Goal: Task Accomplishment & Management: Manage account settings

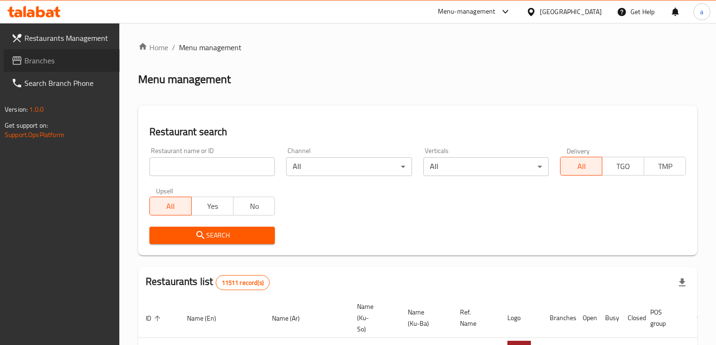
click at [48, 58] on span "Branches" at bounding box center [68, 60] width 88 height 11
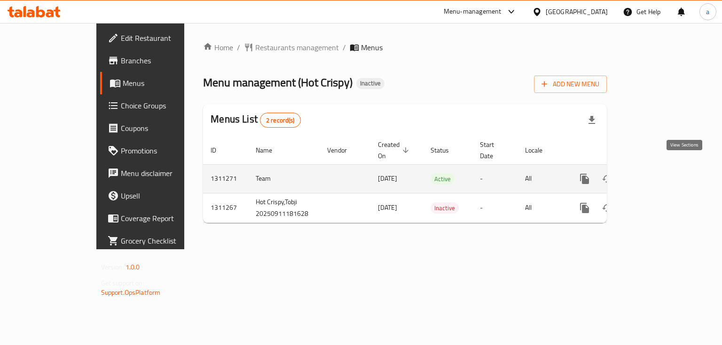
click at [658, 173] on icon "enhanced table" at bounding box center [652, 178] width 11 height 11
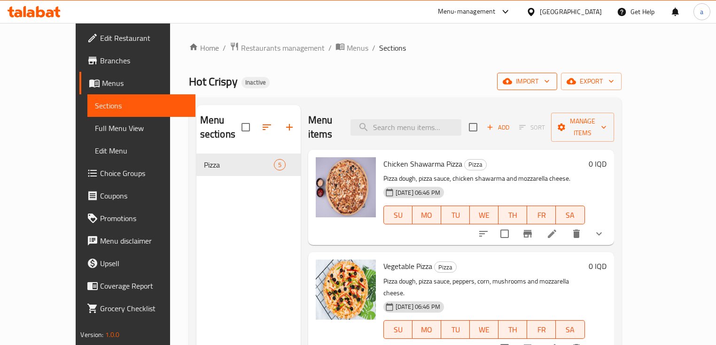
click at [550, 85] on span "import" at bounding box center [527, 82] width 45 height 12
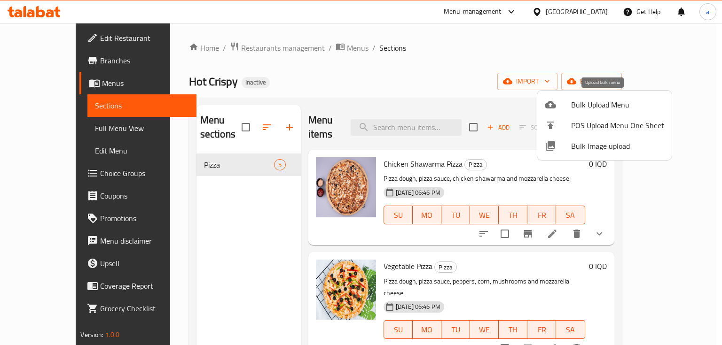
click at [590, 106] on span "Bulk Upload Menu" at bounding box center [617, 104] width 93 height 11
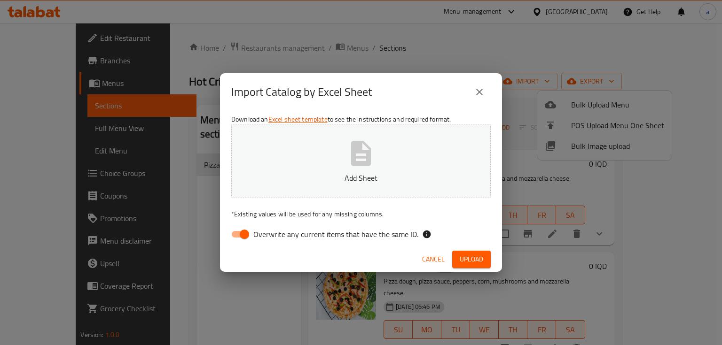
click at [238, 233] on input "Overwrite any current items that have the same ID." at bounding box center [245, 235] width 54 height 18
checkbox input "false"
click at [334, 154] on button "Add Sheet" at bounding box center [360, 161] width 259 height 74
click at [463, 255] on span "Upload" at bounding box center [471, 260] width 23 height 12
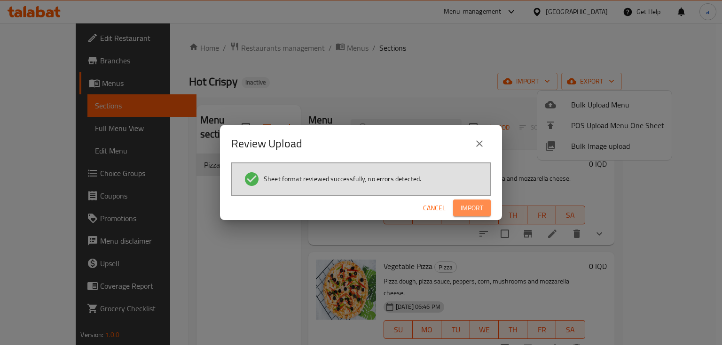
click at [462, 205] on span "Import" at bounding box center [472, 209] width 23 height 12
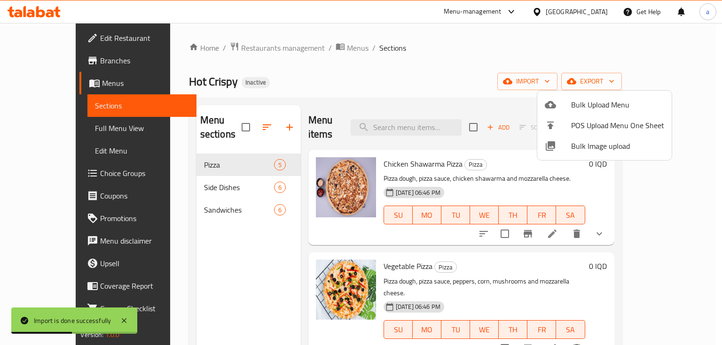
click at [197, 179] on div at bounding box center [361, 172] width 722 height 345
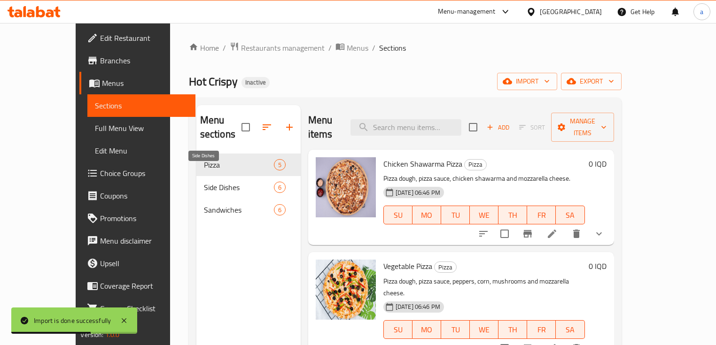
click at [204, 182] on span "Side Dishes" at bounding box center [239, 187] width 70 height 11
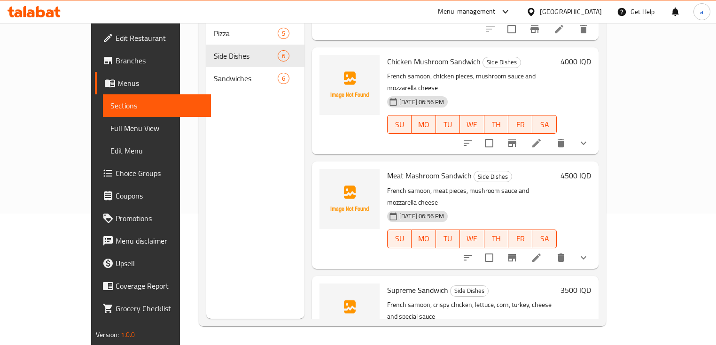
scroll to position [181, 0]
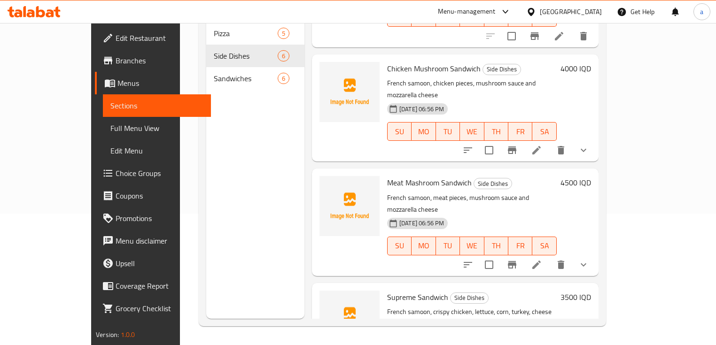
click at [220, 70] on div "Sandwiches 6" at bounding box center [255, 78] width 98 height 23
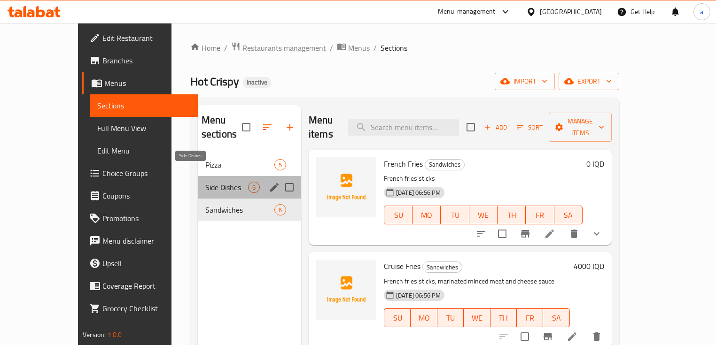
click at [227, 182] on span "Side Dishes" at bounding box center [226, 187] width 43 height 11
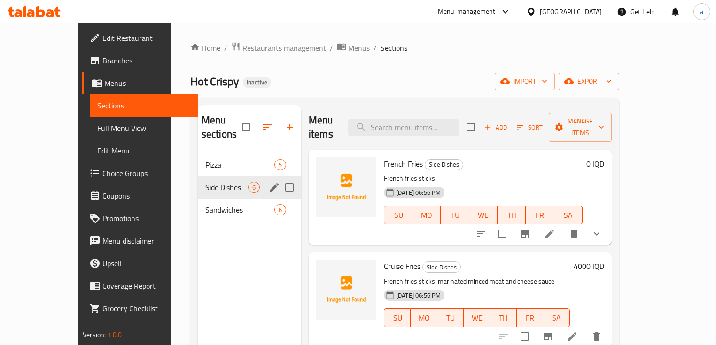
click at [280, 178] on input "Menu sections" at bounding box center [290, 188] width 20 height 20
checkbox input "true"
click at [280, 201] on input "Menu sections" at bounding box center [290, 210] width 20 height 20
checkbox input "true"
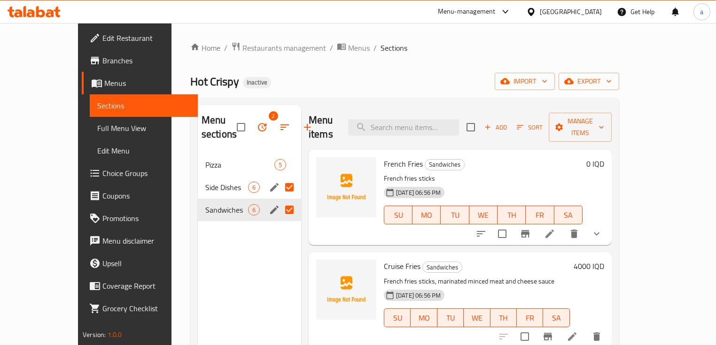
click at [257, 124] on icon "button" at bounding box center [262, 127] width 11 height 11
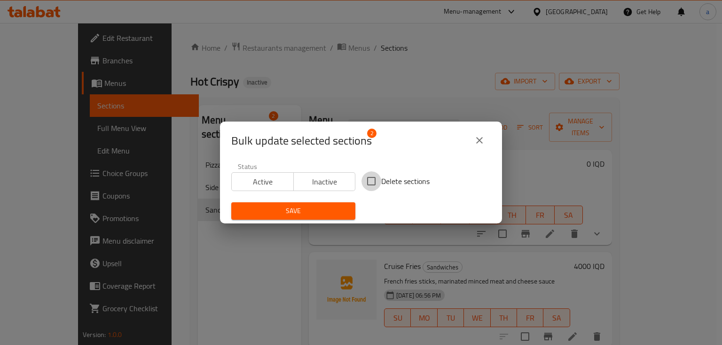
click at [363, 177] on input "Delete sections" at bounding box center [371, 182] width 20 height 20
checkbox input "true"
click at [331, 206] on span "Save" at bounding box center [293, 211] width 109 height 12
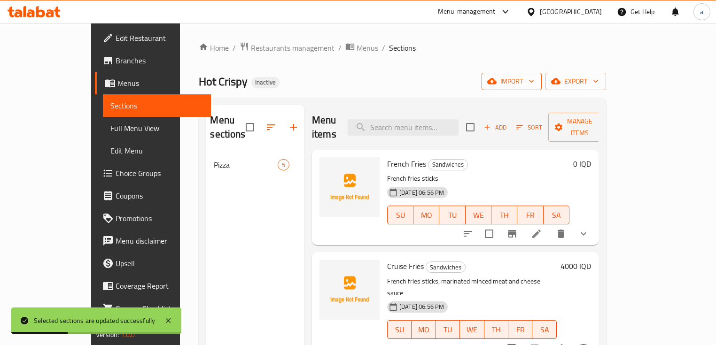
click at [534, 79] on span "import" at bounding box center [511, 82] width 45 height 12
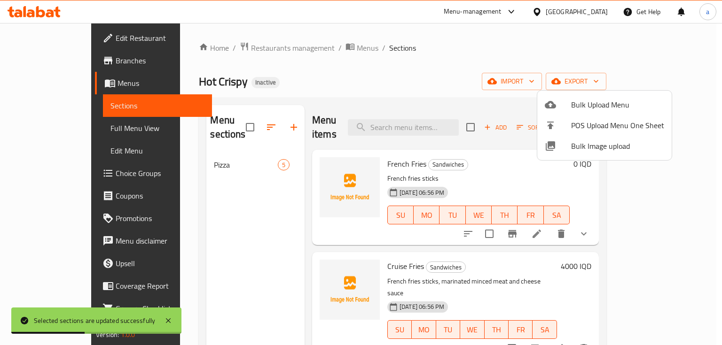
click at [554, 109] on icon at bounding box center [550, 104] width 11 height 11
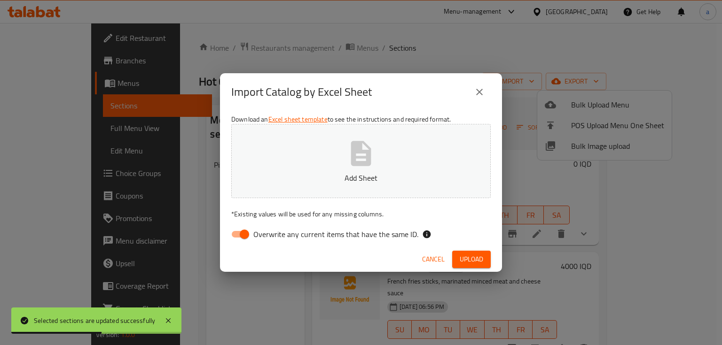
click at [241, 229] on input "Overwrite any current items that have the same ID." at bounding box center [245, 235] width 54 height 18
checkbox input "false"
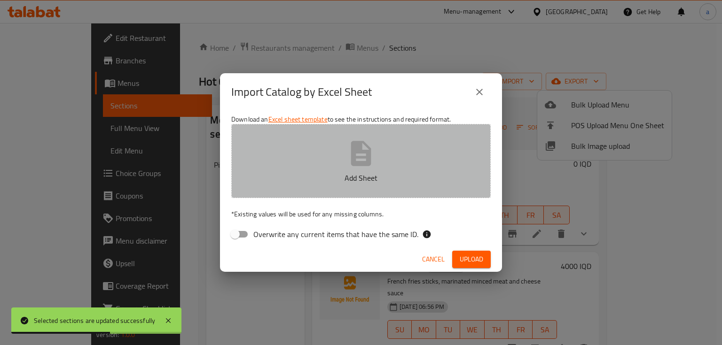
click at [348, 172] on p "Add Sheet" at bounding box center [361, 177] width 230 height 11
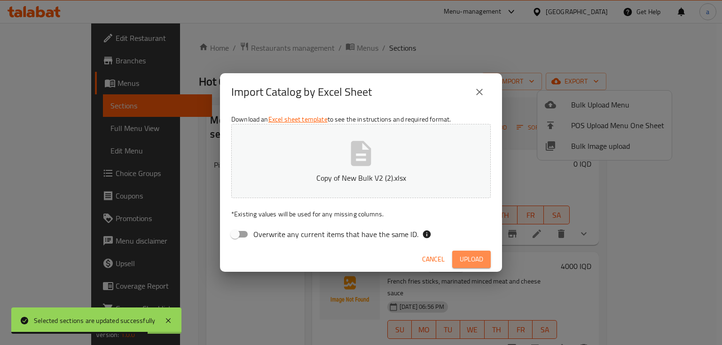
click at [465, 265] on span "Upload" at bounding box center [471, 260] width 23 height 12
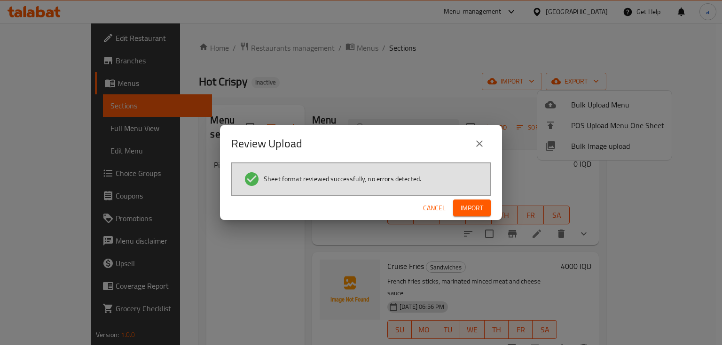
click at [472, 200] on button "Import" at bounding box center [472, 208] width 38 height 17
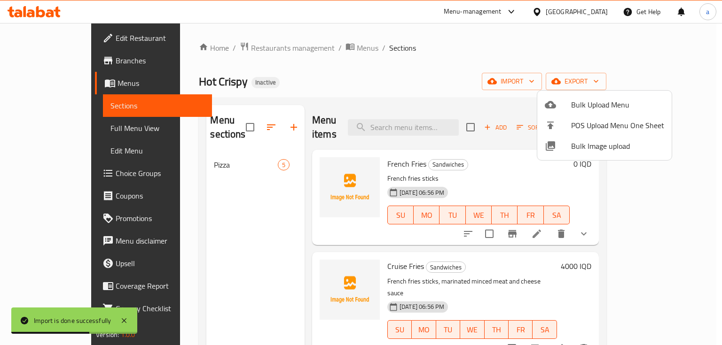
click at [219, 167] on div at bounding box center [361, 172] width 722 height 345
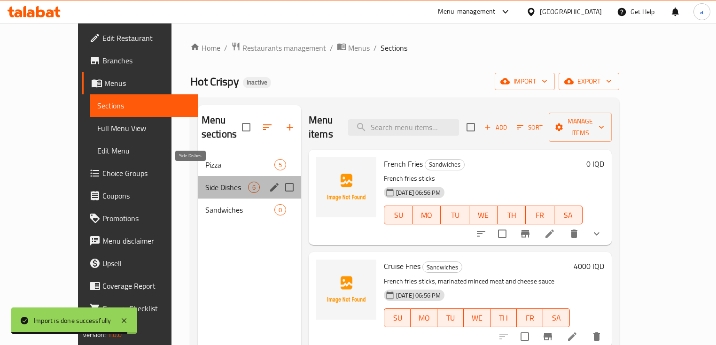
click at [205, 182] on span "Side Dishes" at bounding box center [226, 187] width 43 height 11
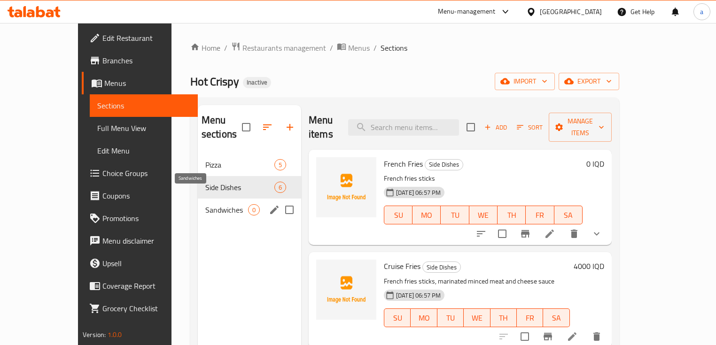
click at [205, 204] on span "Sandwiches" at bounding box center [226, 209] width 43 height 11
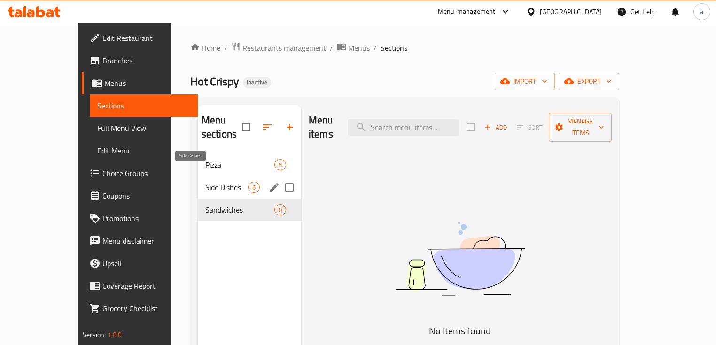
click at [211, 182] on span "Side Dishes" at bounding box center [226, 187] width 43 height 11
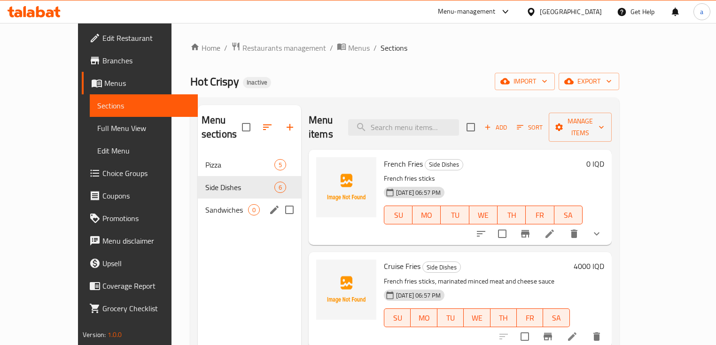
click at [213, 204] on span "Sandwiches" at bounding box center [226, 209] width 43 height 11
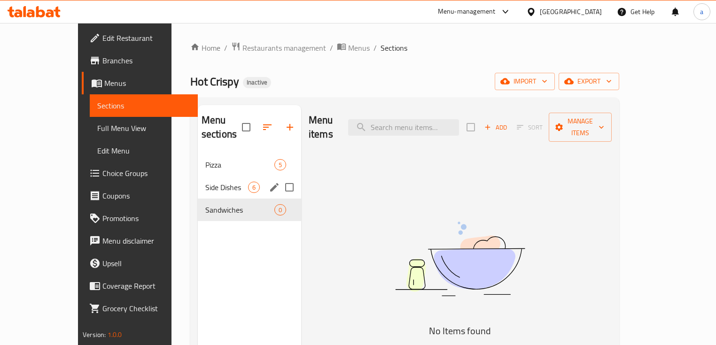
click at [212, 182] on span "Side Dishes" at bounding box center [226, 187] width 43 height 11
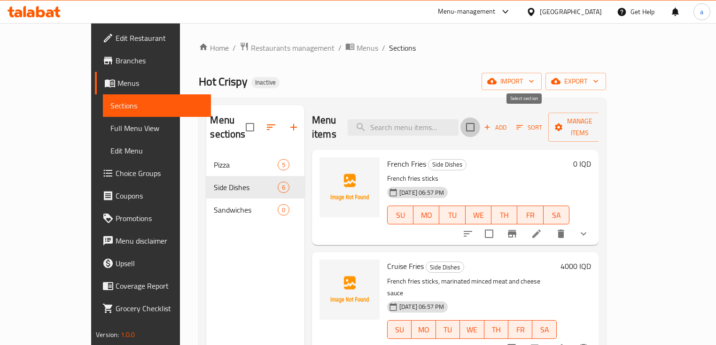
click at [480, 124] on input "checkbox" at bounding box center [471, 127] width 20 height 20
checkbox input "true"
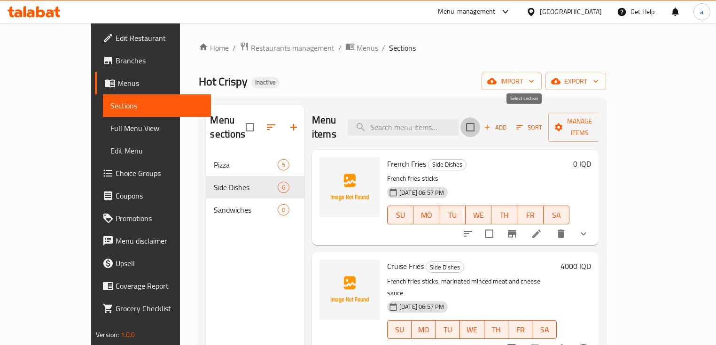
checkbox input "true"
click at [499, 224] on input "checkbox" at bounding box center [489, 234] width 20 height 20
checkbox input "false"
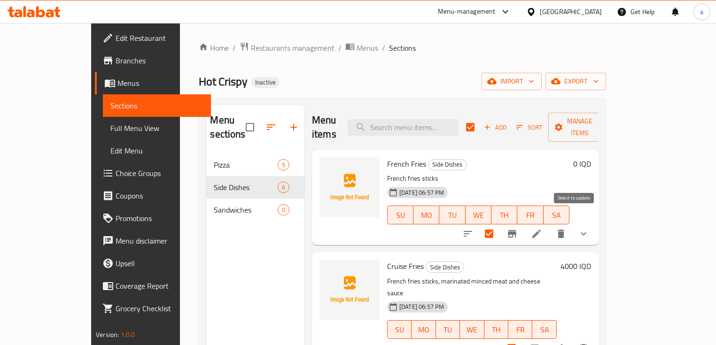
checkbox input "false"
click at [522, 339] on input "checkbox" at bounding box center [512, 349] width 20 height 20
checkbox input "false"
click at [604, 122] on span "Manage items" at bounding box center [580, 127] width 48 height 23
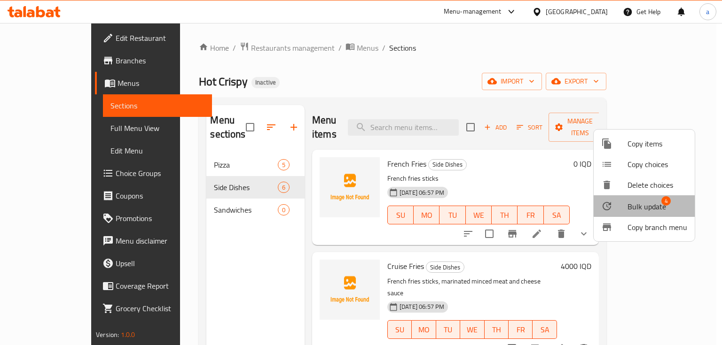
click at [652, 205] on span "Bulk update" at bounding box center [646, 206] width 39 height 11
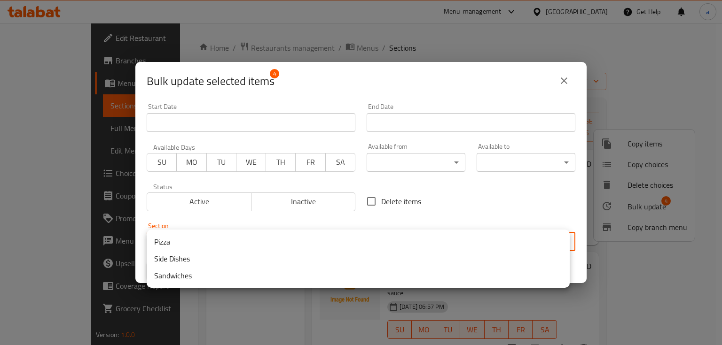
click at [444, 236] on body "​ Menu-management [GEOGRAPHIC_DATA] Get Help a Edit Restaurant Branches Menus S…" at bounding box center [361, 184] width 722 height 322
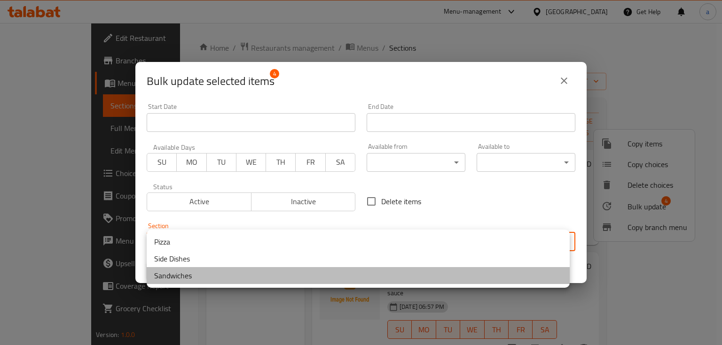
click at [197, 273] on li "Sandwiches" at bounding box center [358, 275] width 423 height 17
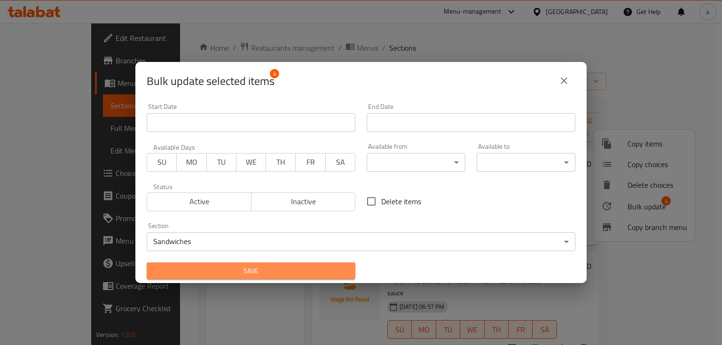
click at [278, 269] on span "Save" at bounding box center [251, 272] width 194 height 12
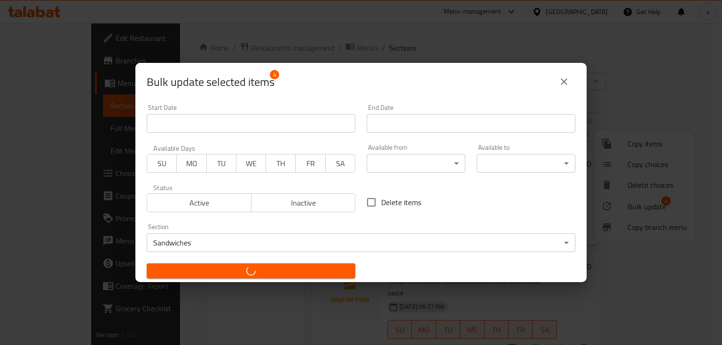
checkbox input "false"
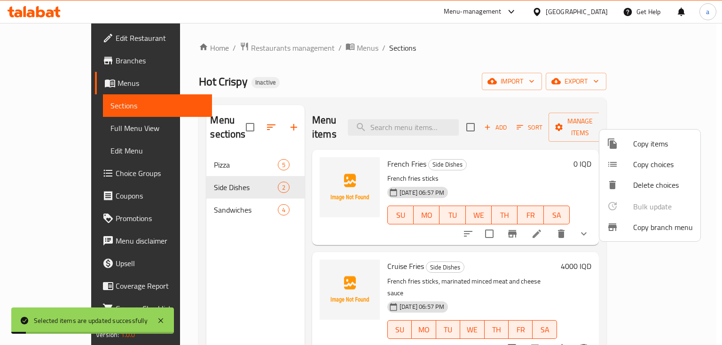
click at [224, 195] on div at bounding box center [361, 172] width 722 height 345
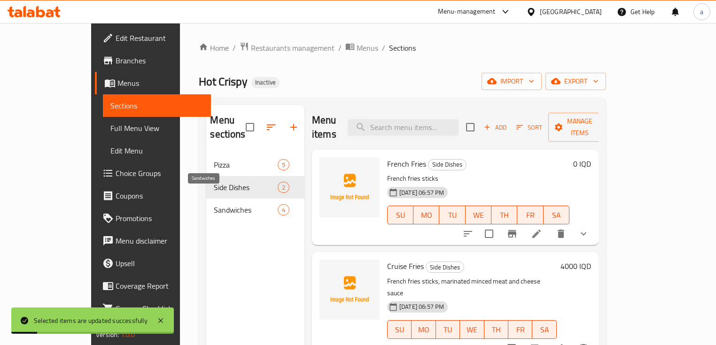
click at [216, 204] on span "Sandwiches" at bounding box center [245, 209] width 63 height 11
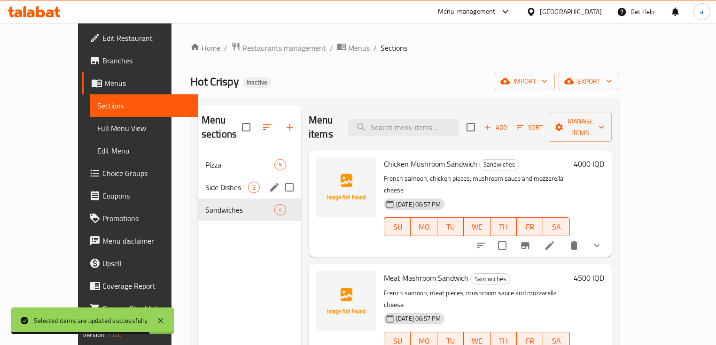
click at [205, 182] on span "Side Dishes" at bounding box center [226, 187] width 43 height 11
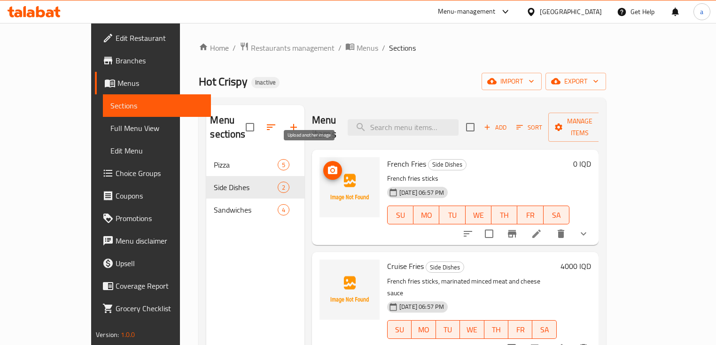
click at [327, 165] on icon "upload picture" at bounding box center [332, 170] width 11 height 11
click at [328, 166] on icon "upload picture" at bounding box center [332, 170] width 9 height 8
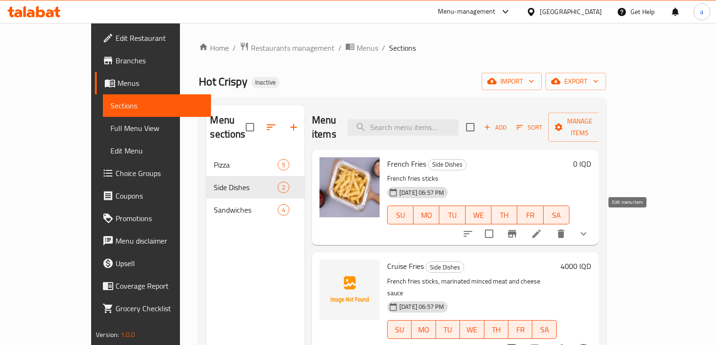
click at [542, 228] on icon at bounding box center [536, 233] width 11 height 11
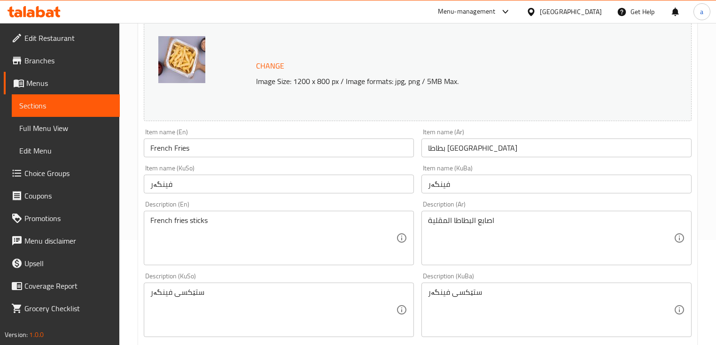
scroll to position [113, 0]
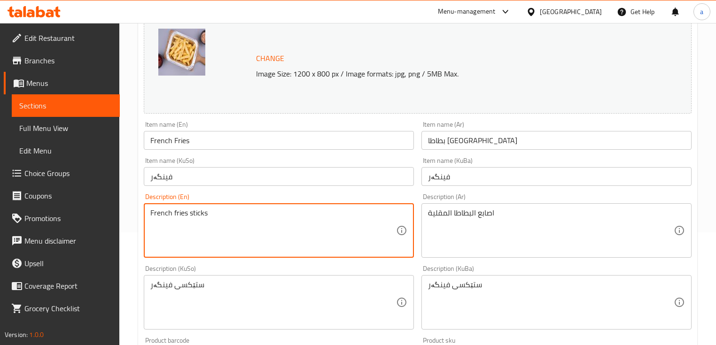
drag, startPoint x: 208, startPoint y: 212, endPoint x: 190, endPoint y: 218, distance: 18.6
click at [230, 138] on input "French Fries" at bounding box center [279, 140] width 270 height 19
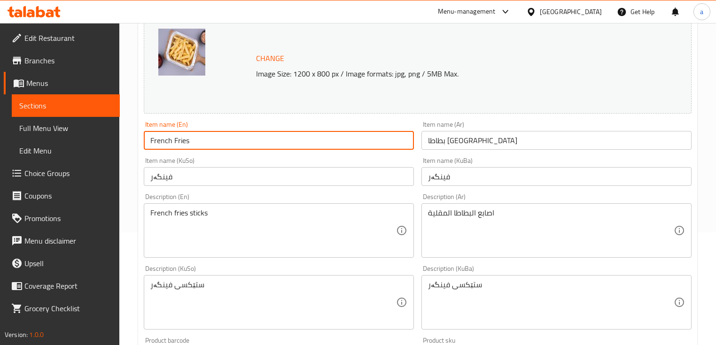
paste input "sticks"
click at [194, 141] on input "French Fries sticks" at bounding box center [279, 140] width 270 height 19
type input "French Fries Sticks"
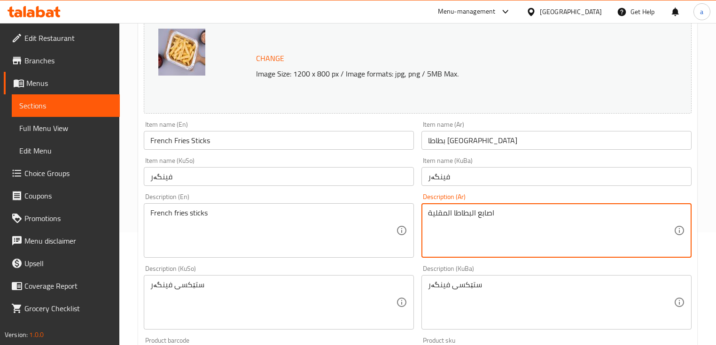
drag, startPoint x: 483, startPoint y: 216, endPoint x: 410, endPoint y: 219, distance: 73.4
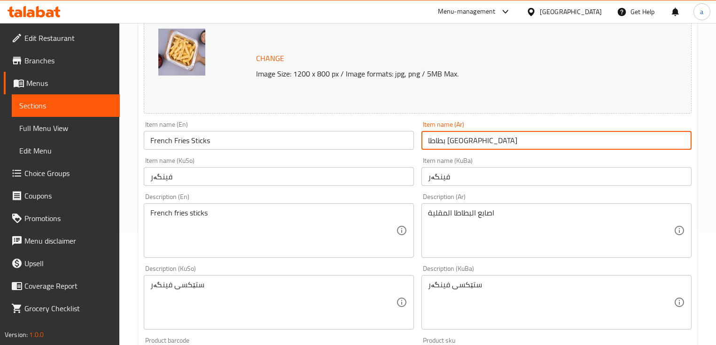
drag, startPoint x: 478, startPoint y: 145, endPoint x: 419, endPoint y: 145, distance: 59.2
click at [419, 145] on div "Item name (Ar) بطاطا مقلية Item name (Ar)" at bounding box center [557, 135] width 278 height 36
paste input "صابع البطاطا ال"
type input "اصابع البطاطا المقلية"
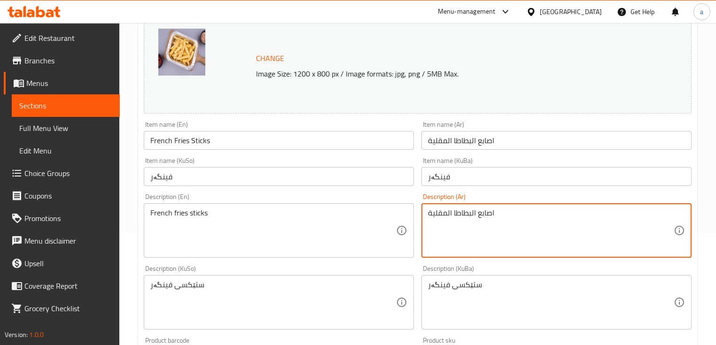
drag, startPoint x: 506, startPoint y: 210, endPoint x: 390, endPoint y: 215, distance: 116.2
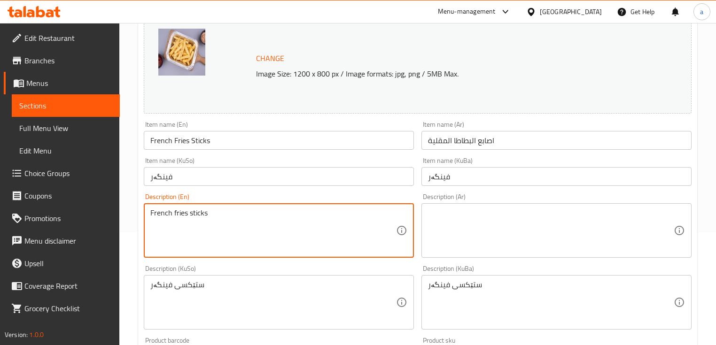
drag, startPoint x: 197, startPoint y: 220, endPoint x: 133, endPoint y: 229, distance: 64.1
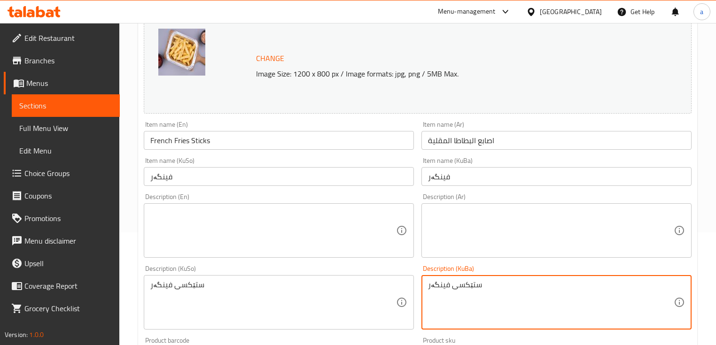
drag, startPoint x: 485, startPoint y: 288, endPoint x: 420, endPoint y: 290, distance: 64.9
drag, startPoint x: 418, startPoint y: 178, endPoint x: 407, endPoint y: 178, distance: 10.8
click at [407, 178] on div "Change Image Size: 1200 x 800 px / Image formats: jpg, png / 5MB Max. Item name…" at bounding box center [417, 273] width 555 height 527
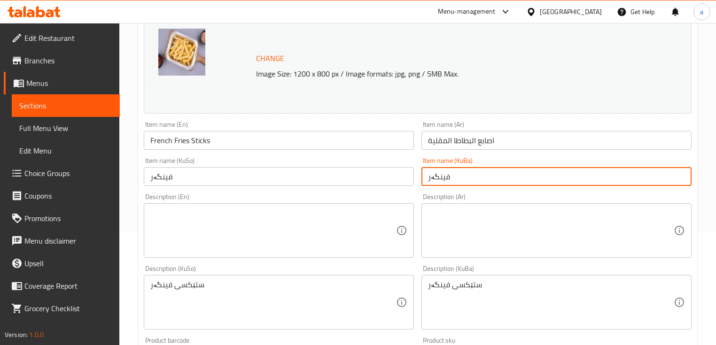
paste input "ستێکسی"
type input "ستێکسی فینگەر"
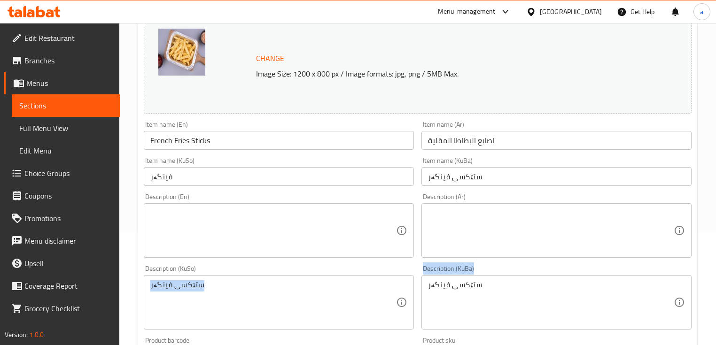
drag, startPoint x: 478, startPoint y: 277, endPoint x: 414, endPoint y: 290, distance: 65.8
click at [414, 290] on div "Change Image Size: 1200 x 800 px / Image formats: jpg, png / 5MB Max. Item name…" at bounding box center [417, 273] width 555 height 527
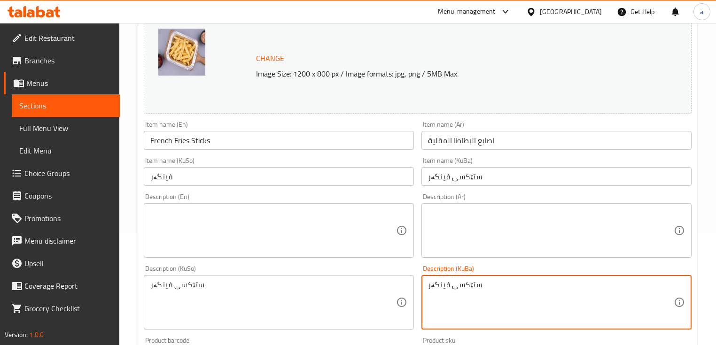
drag, startPoint x: 485, startPoint y: 281, endPoint x: 404, endPoint y: 288, distance: 81.6
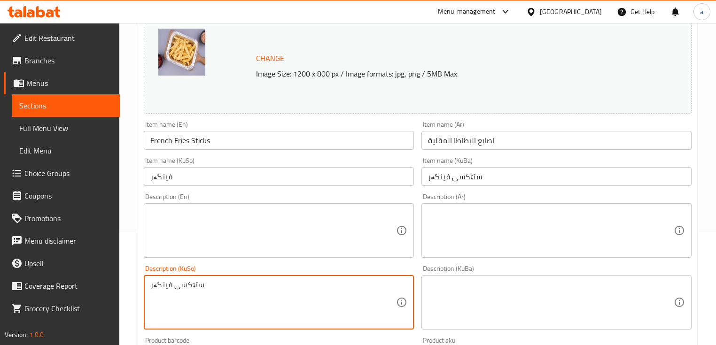
drag, startPoint x: 220, startPoint y: 288, endPoint x: 121, endPoint y: 286, distance: 99.2
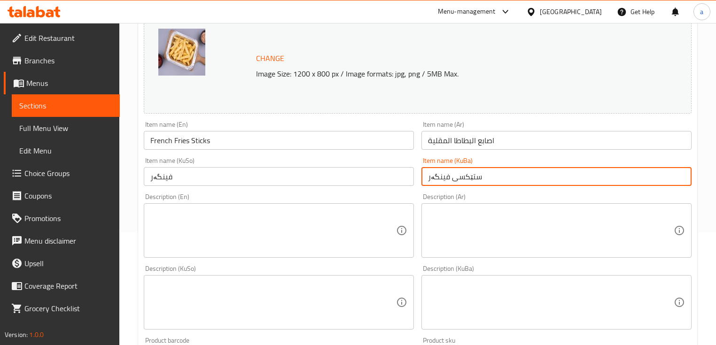
drag, startPoint x: 493, startPoint y: 174, endPoint x: 407, endPoint y: 179, distance: 85.2
click at [407, 179] on div "Change Image Size: 1200 x 800 px / Image formats: jpg, png / 5MB Max. Item name…" at bounding box center [417, 273] width 555 height 527
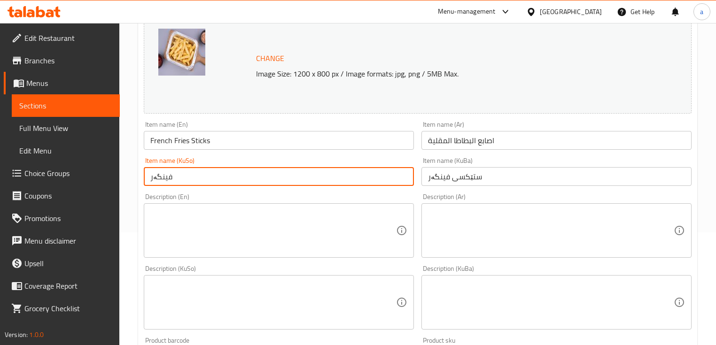
drag, startPoint x: 251, startPoint y: 180, endPoint x: 105, endPoint y: 181, distance: 145.7
click at [105, 181] on div "Edit Restaurant Branches Menus Sections Full Menu View Edit Menu Choice Groups …" at bounding box center [358, 315] width 716 height 811
paste input "ستێکسی"
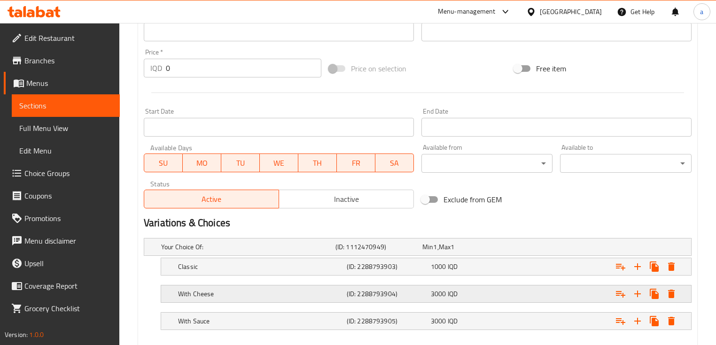
scroll to position [487, 0]
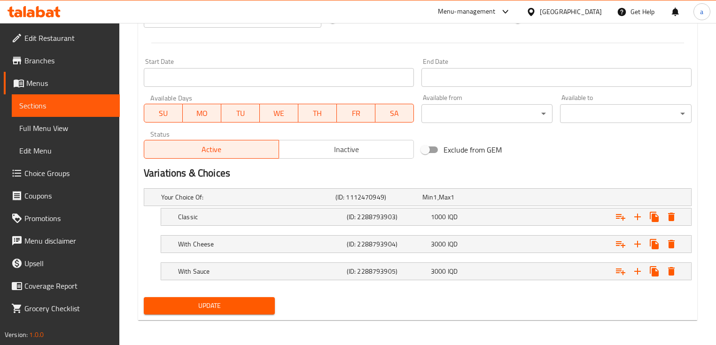
type input "ستێکسی فینگەر"
click at [242, 298] on button "Update" at bounding box center [209, 305] width 131 height 17
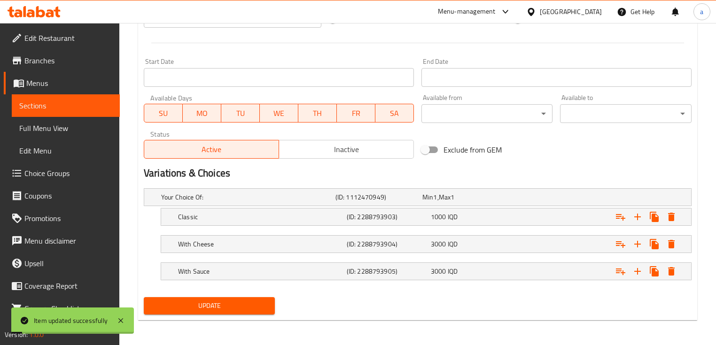
click at [48, 96] on link "Sections" at bounding box center [66, 105] width 108 height 23
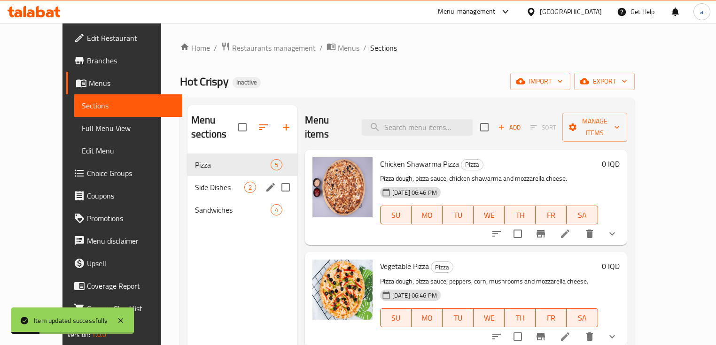
click at [219, 176] on div "Side Dishes 2" at bounding box center [243, 187] width 110 height 23
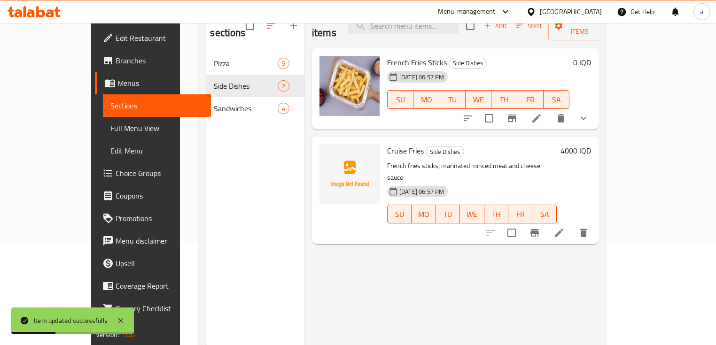
scroll to position [113, 0]
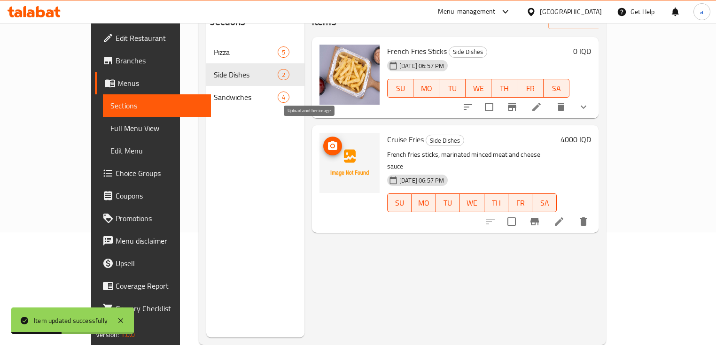
click at [323, 141] on span "upload picture" at bounding box center [332, 146] width 19 height 11
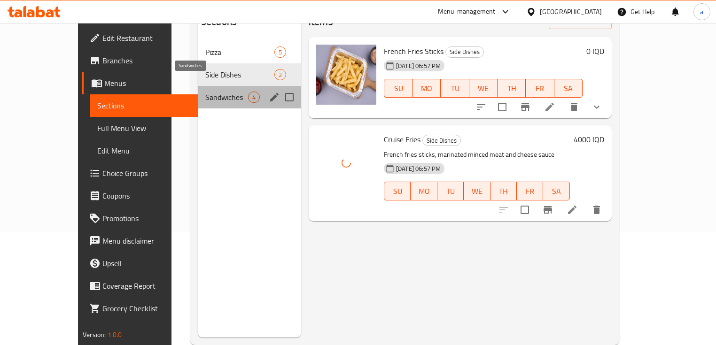
click at [209, 92] on span "Sandwiches" at bounding box center [226, 97] width 43 height 11
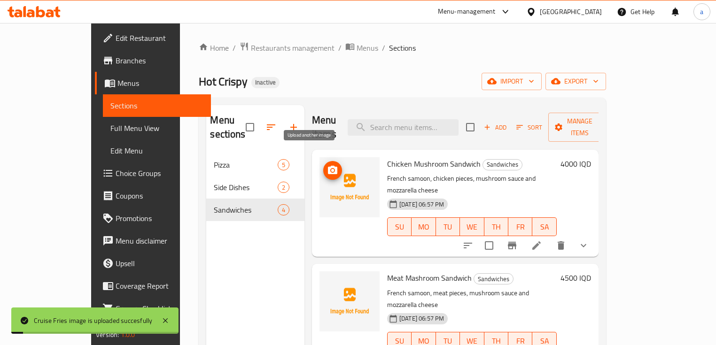
click at [331, 169] on circle "upload picture" at bounding box center [332, 170] width 3 height 3
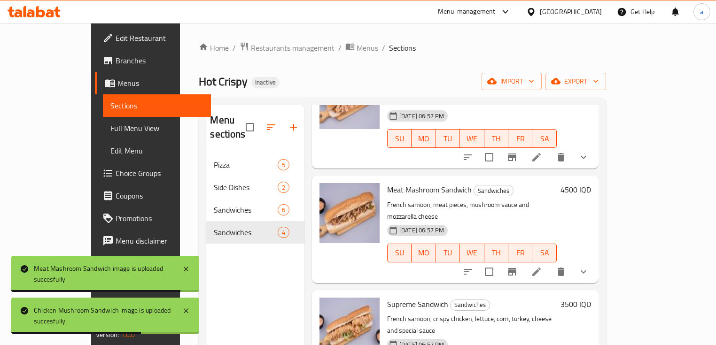
scroll to position [132, 0]
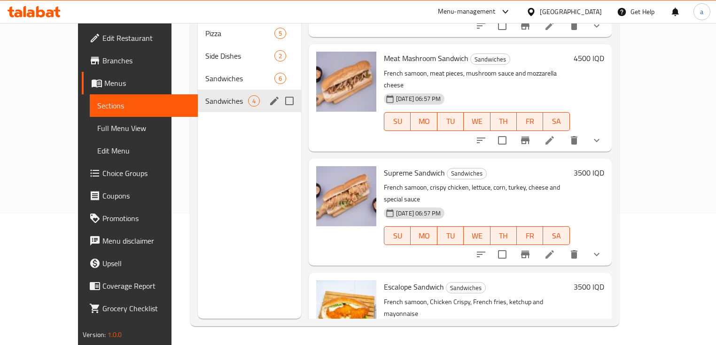
click at [205, 73] on span "Sandwiches" at bounding box center [239, 78] width 69 height 11
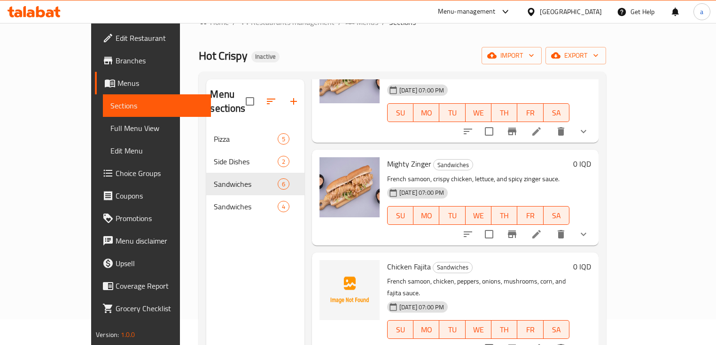
scroll to position [19, 0]
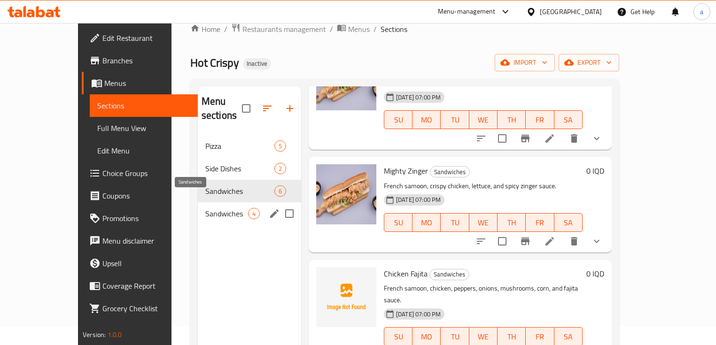
click at [216, 208] on span "Sandwiches" at bounding box center [226, 213] width 43 height 11
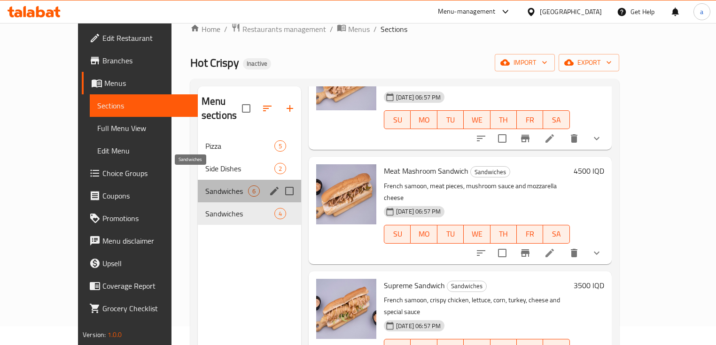
click at [210, 186] on span "Sandwiches" at bounding box center [226, 191] width 43 height 11
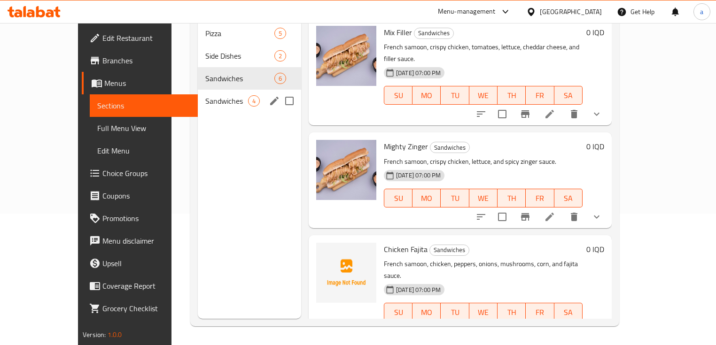
click at [198, 90] on div "Sandwiches 4" at bounding box center [249, 101] width 103 height 23
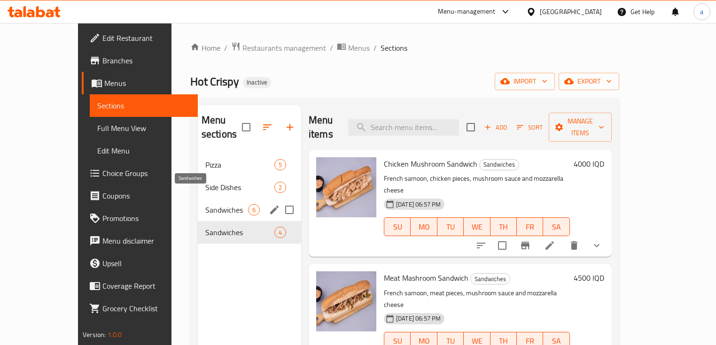
click at [205, 204] on span "Sandwiches" at bounding box center [226, 209] width 43 height 11
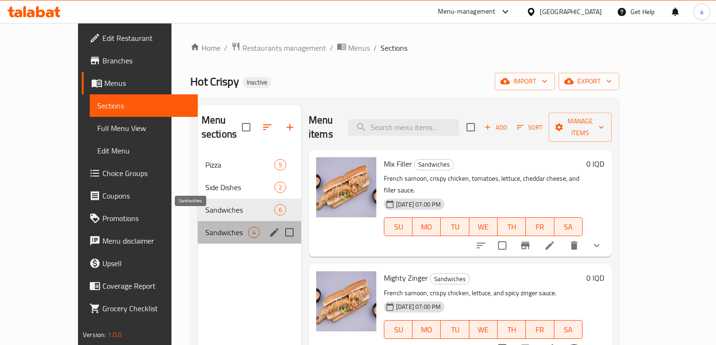
click at [205, 227] on span "Sandwiches" at bounding box center [226, 232] width 43 height 11
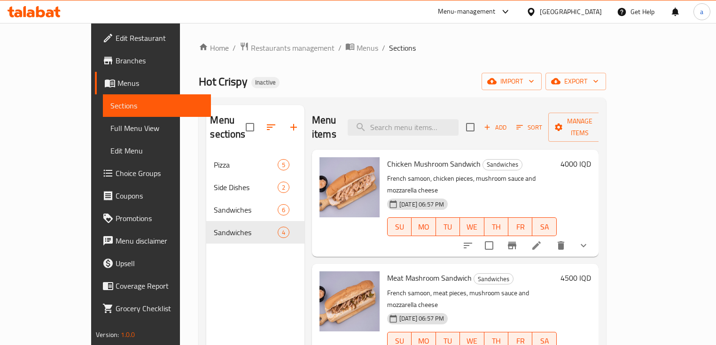
click at [480, 118] on input "checkbox" at bounding box center [471, 127] width 20 height 20
checkbox input "true"
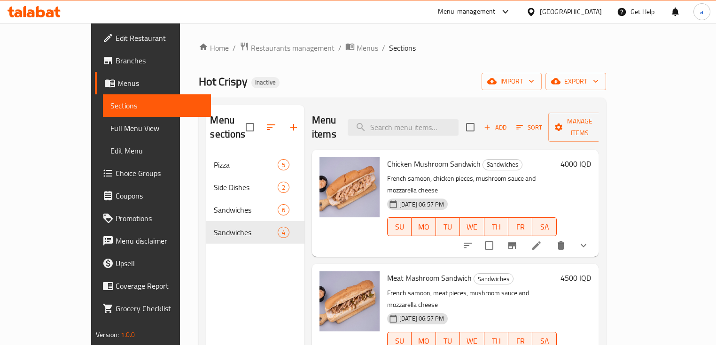
checkbox input "true"
click at [604, 122] on span "Manage items" at bounding box center [580, 127] width 48 height 23
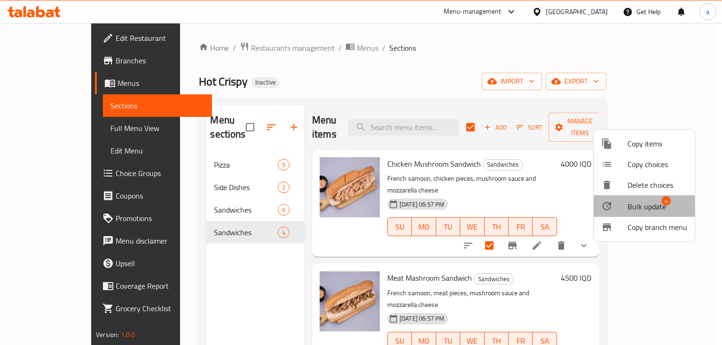
click at [657, 210] on span "Bulk update" at bounding box center [646, 206] width 39 height 11
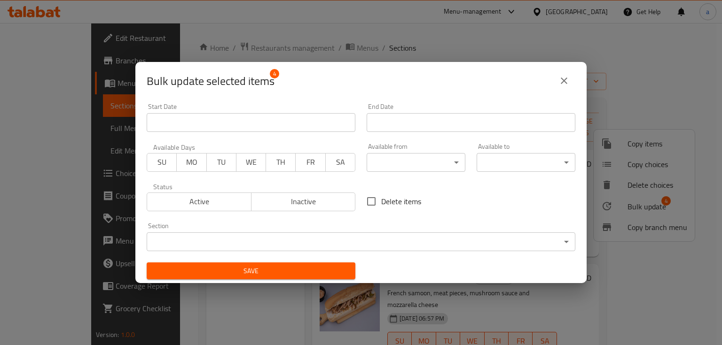
click at [556, 245] on body "​ Menu-management [GEOGRAPHIC_DATA] Get Help a Edit Restaurant Branches Menus S…" at bounding box center [361, 184] width 722 height 322
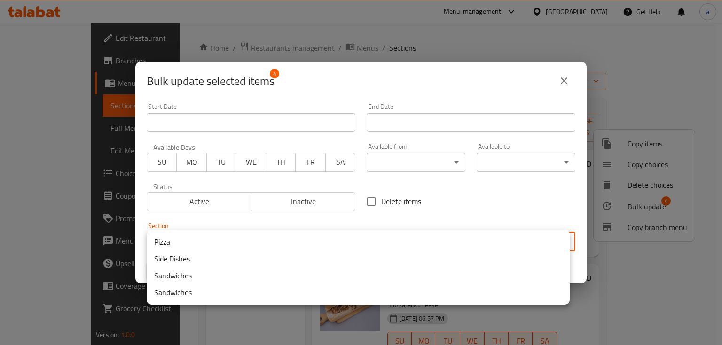
click at [235, 275] on li "Sandwiches" at bounding box center [358, 275] width 423 height 17
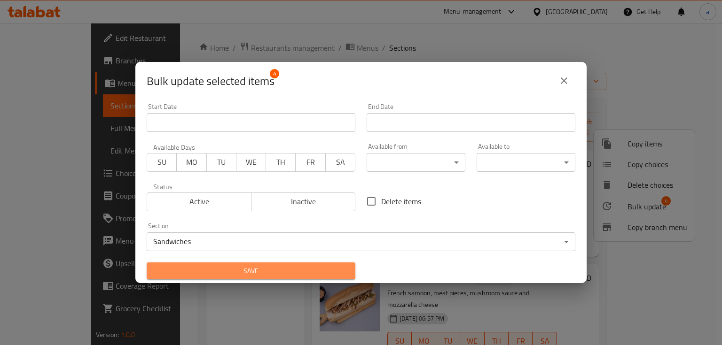
click at [274, 267] on span "Save" at bounding box center [251, 272] width 194 height 12
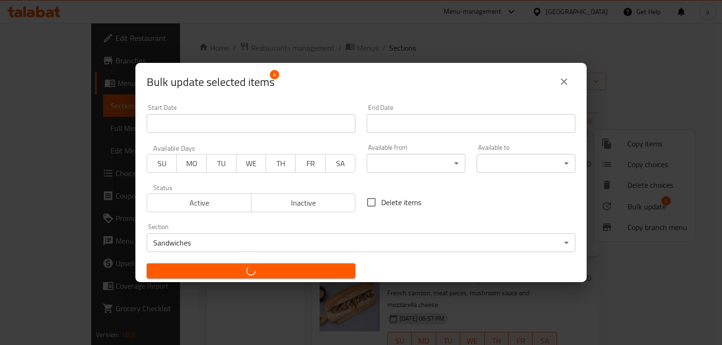
checkbox input "false"
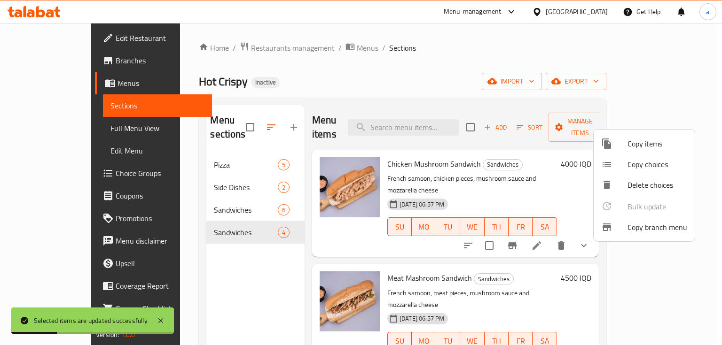
click at [231, 215] on div at bounding box center [361, 172] width 722 height 345
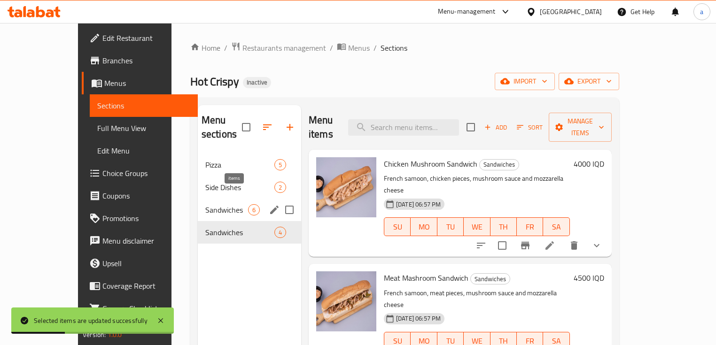
click at [249, 206] on span "6" at bounding box center [254, 210] width 11 height 9
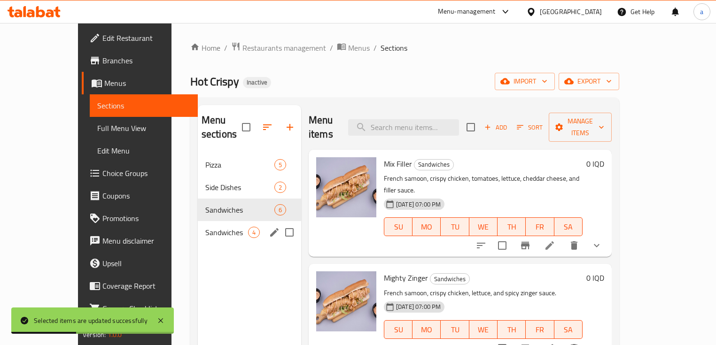
click at [222, 221] on div "Sandwiches 4" at bounding box center [249, 232] width 103 height 23
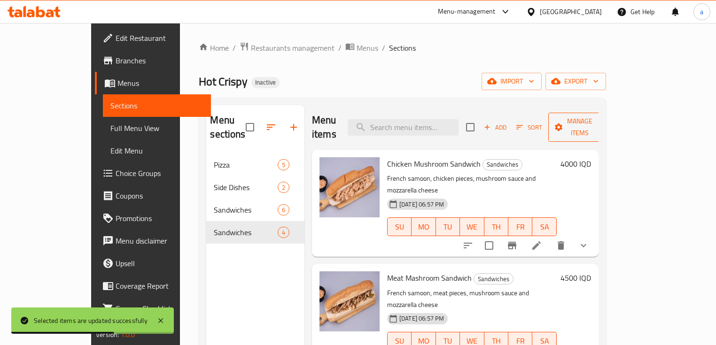
click at [604, 120] on span "Manage items" at bounding box center [580, 127] width 48 height 23
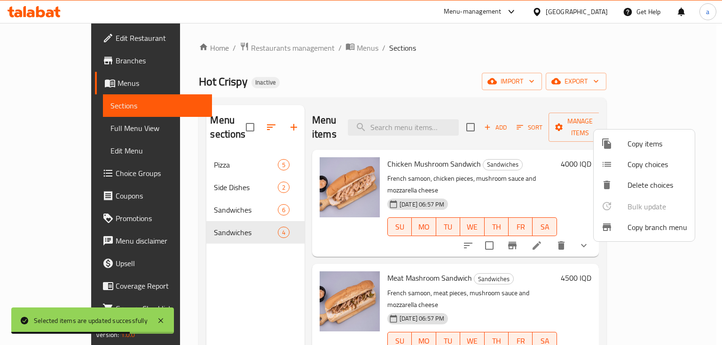
click at [529, 120] on div at bounding box center [361, 172] width 722 height 345
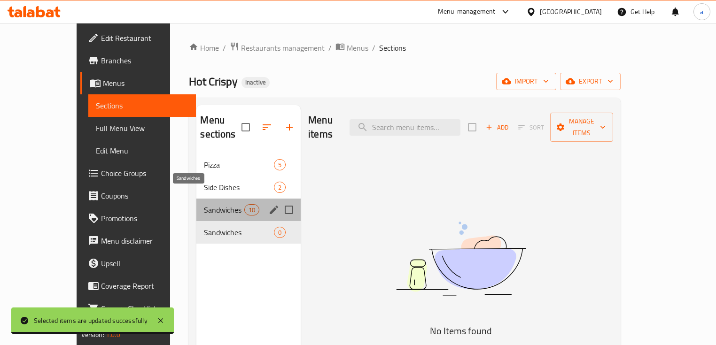
click at [204, 204] on span "Sandwiches" at bounding box center [224, 209] width 40 height 11
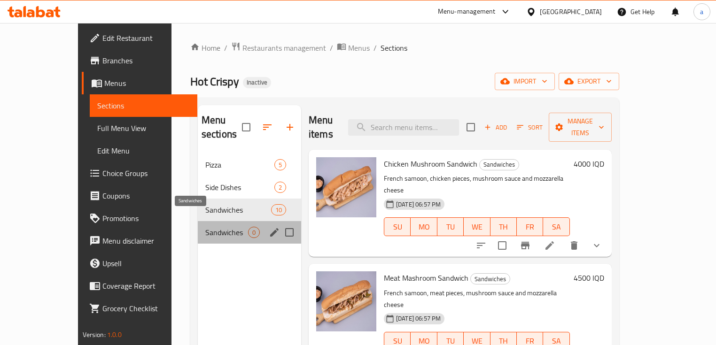
click at [205, 227] on span "Sandwiches" at bounding box center [226, 232] width 43 height 11
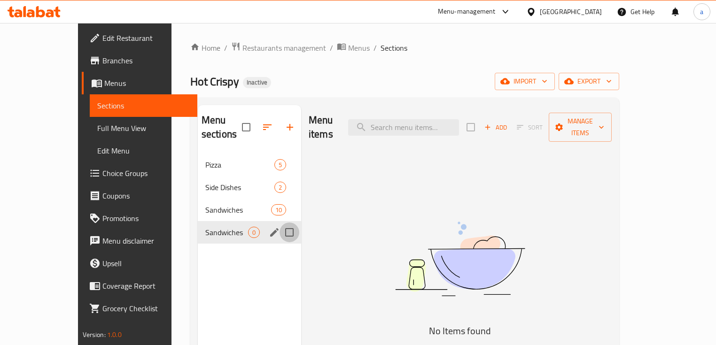
click at [280, 223] on input "Menu sections" at bounding box center [290, 233] width 20 height 20
checkbox input "true"
click at [257, 124] on icon "button" at bounding box center [262, 127] width 11 height 11
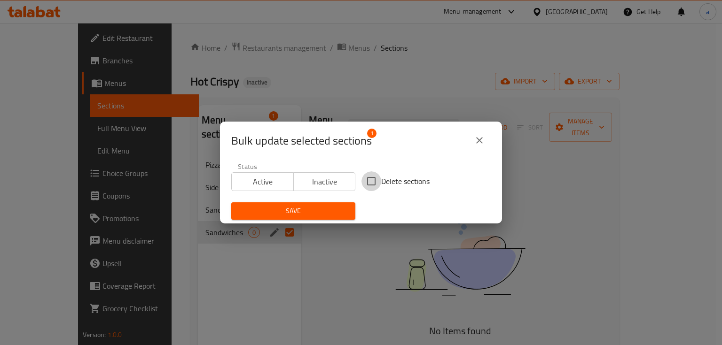
click at [364, 180] on input "Delete sections" at bounding box center [371, 182] width 20 height 20
checkbox input "true"
click at [335, 208] on span "Save" at bounding box center [293, 211] width 109 height 12
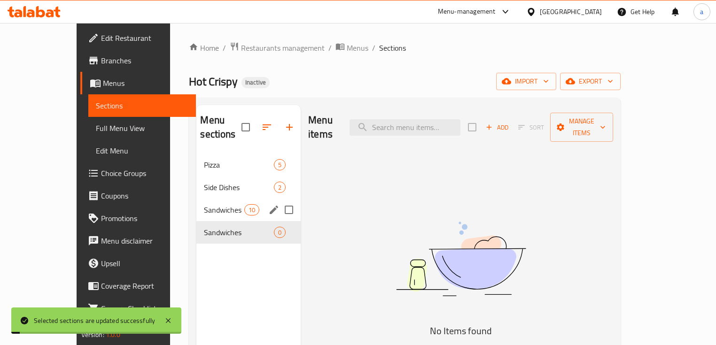
click at [220, 199] on div "Sandwiches 10" at bounding box center [248, 210] width 104 height 23
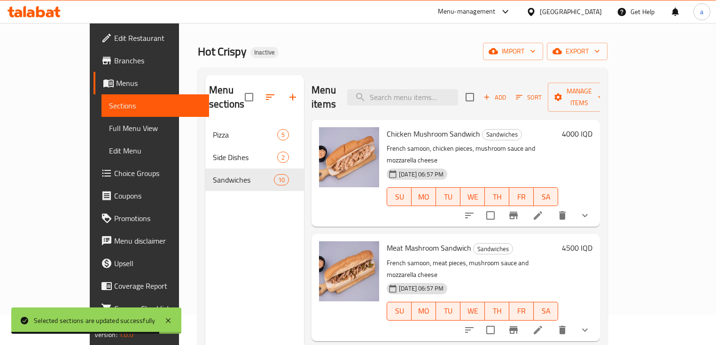
scroll to position [19, 0]
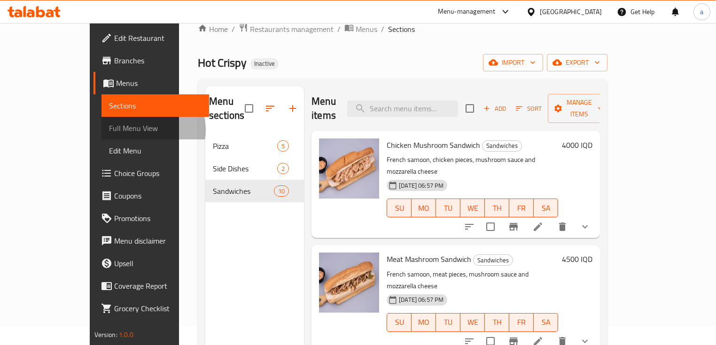
click at [109, 130] on span "Full Menu View" at bounding box center [155, 128] width 93 height 11
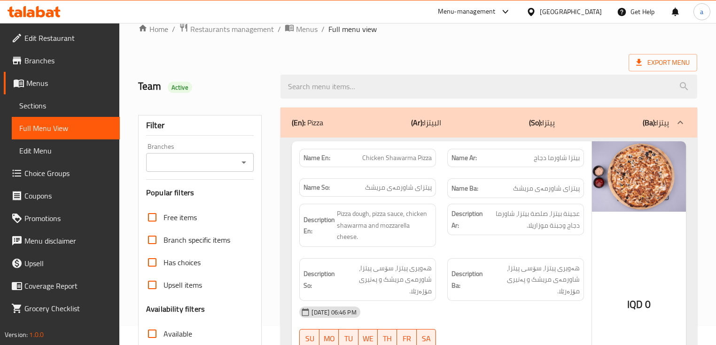
click at [244, 162] on icon "Open" at bounding box center [244, 163] width 5 height 2
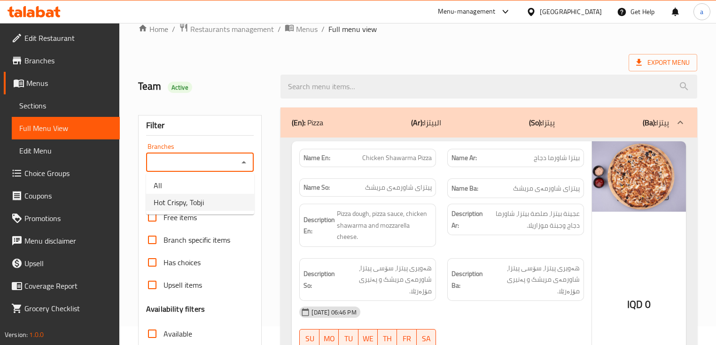
click at [216, 197] on li "Hot Crispy, Tobji" at bounding box center [200, 202] width 108 height 17
type input "Hot Crispy, Tobji"
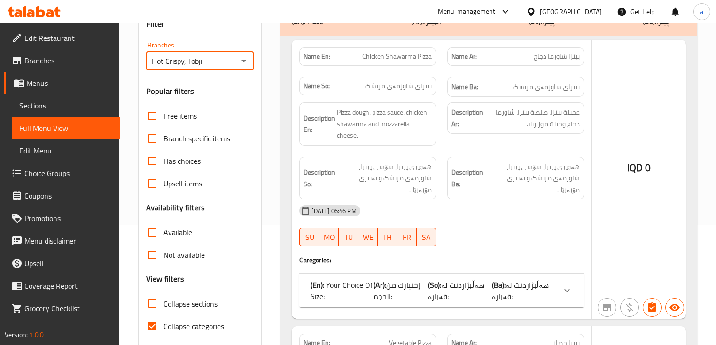
scroll to position [132, 0]
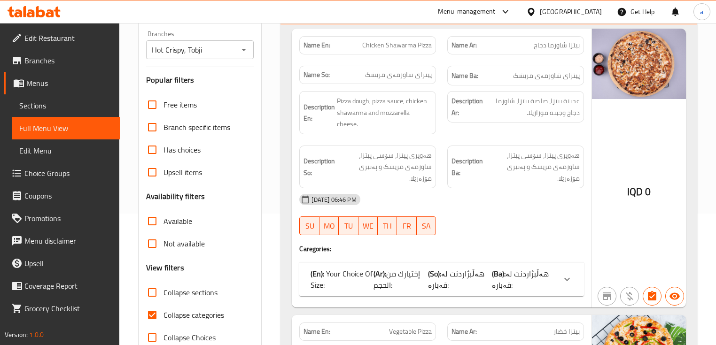
drag, startPoint x: 179, startPoint y: 309, endPoint x: 183, endPoint y: 302, distance: 8.5
click at [179, 310] on span "Collapse categories" at bounding box center [194, 315] width 61 height 11
click at [164, 309] on input "Collapse categories" at bounding box center [152, 315] width 23 height 23
checkbox input "false"
click at [188, 297] on span "Collapse sections" at bounding box center [191, 292] width 54 height 11
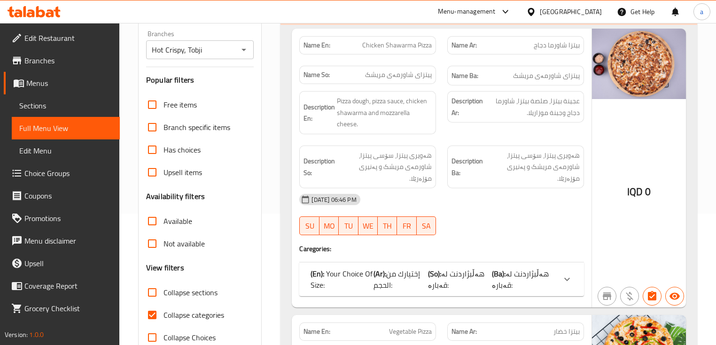
click at [164, 297] on input "Collapse sections" at bounding box center [152, 292] width 23 height 23
checkbox input "true"
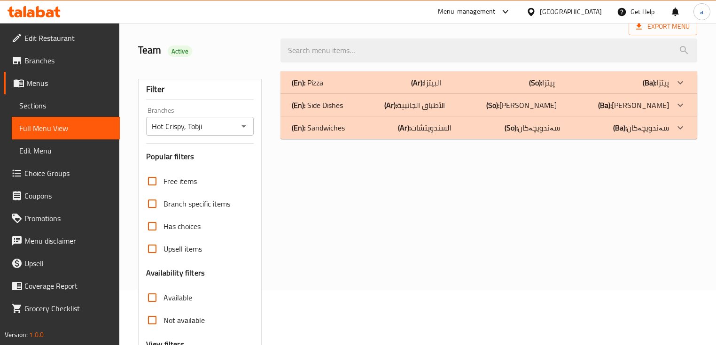
scroll to position [19, 0]
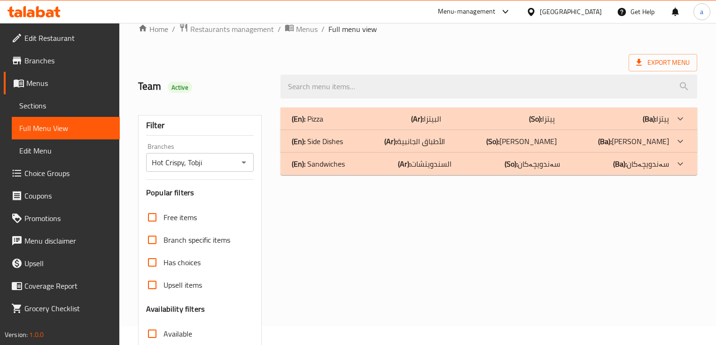
click at [669, 159] on p "(Ba): سەندویچەکان" at bounding box center [641, 163] width 56 height 11
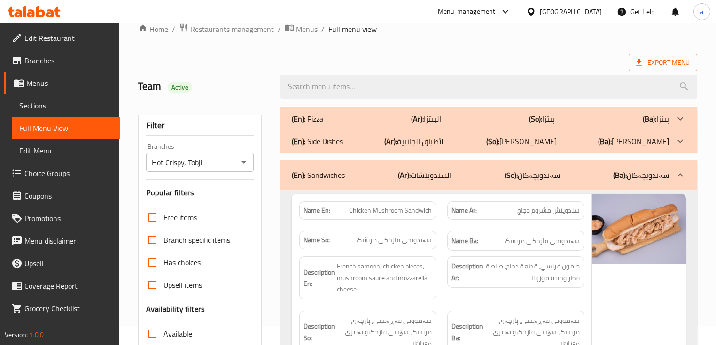
click at [674, 143] on div at bounding box center [680, 141] width 23 height 23
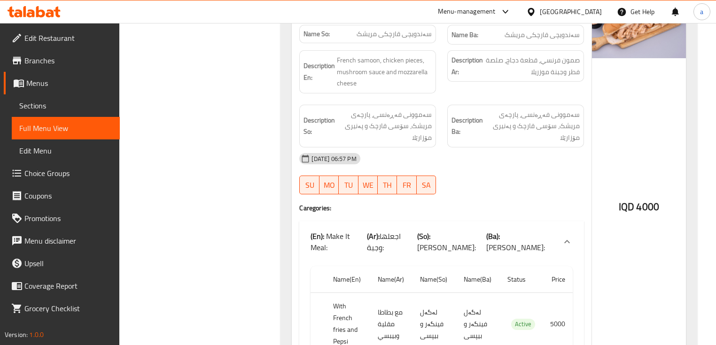
scroll to position [921, 0]
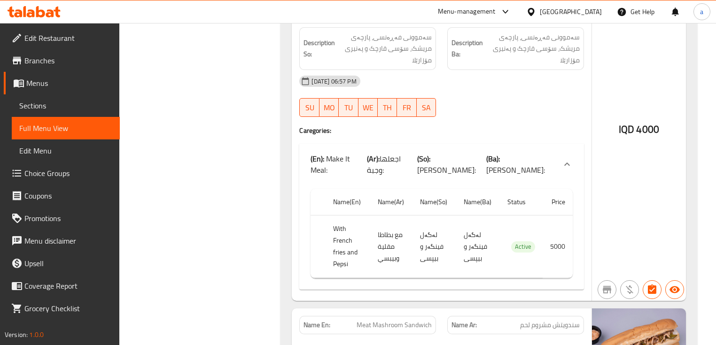
click at [532, 163] on span "[PERSON_NAME]:" at bounding box center [515, 170] width 59 height 14
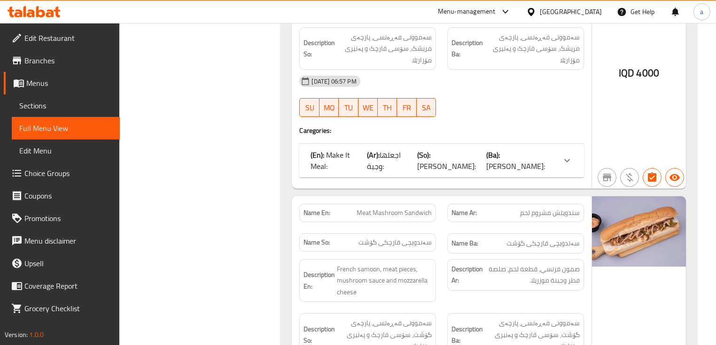
click at [544, 159] on span "[PERSON_NAME]:" at bounding box center [515, 166] width 59 height 14
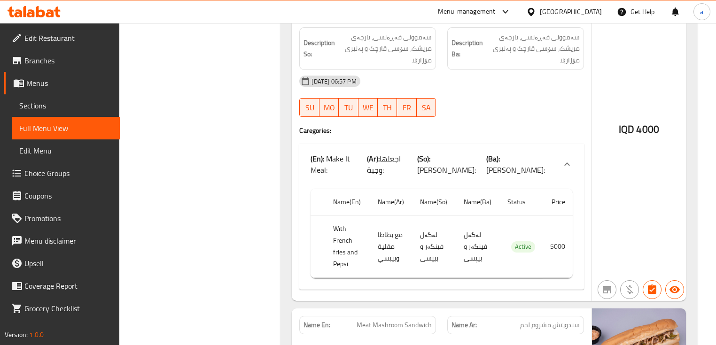
click at [55, 108] on span "Sections" at bounding box center [65, 105] width 93 height 11
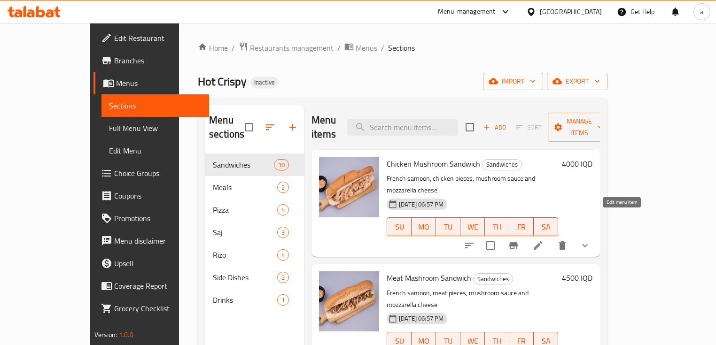
click at [544, 240] on icon at bounding box center [537, 245] width 11 height 11
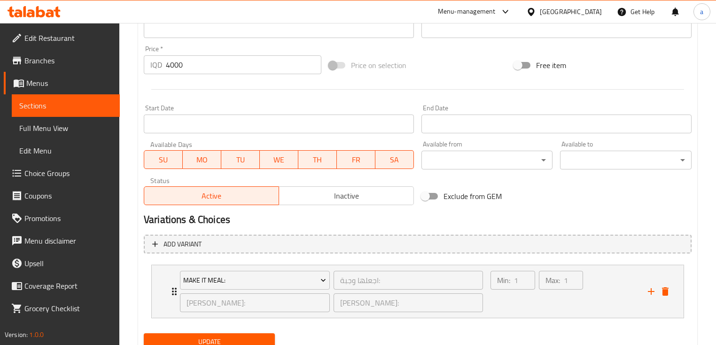
scroll to position [451, 0]
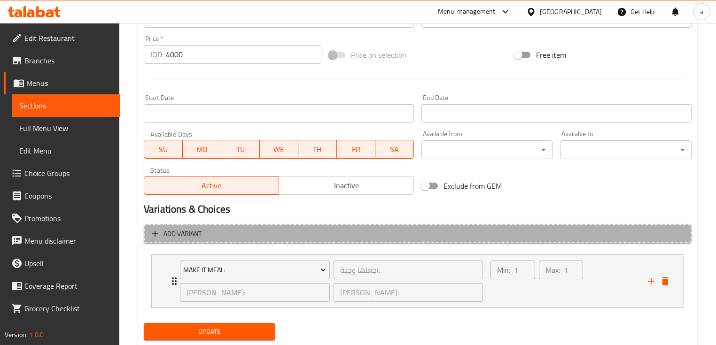
click at [421, 235] on span "Add variant" at bounding box center [417, 234] width 531 height 12
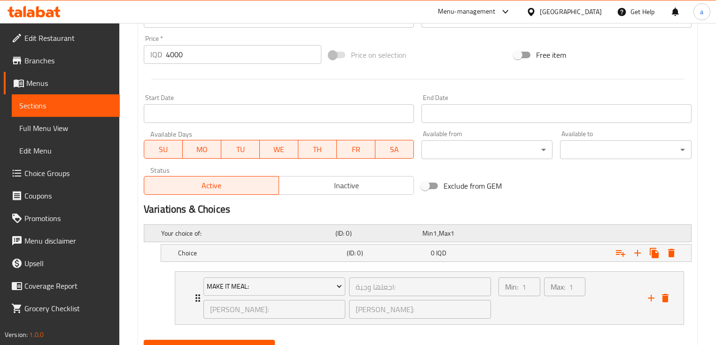
click at [441, 235] on span "Max" at bounding box center [445, 233] width 12 height 12
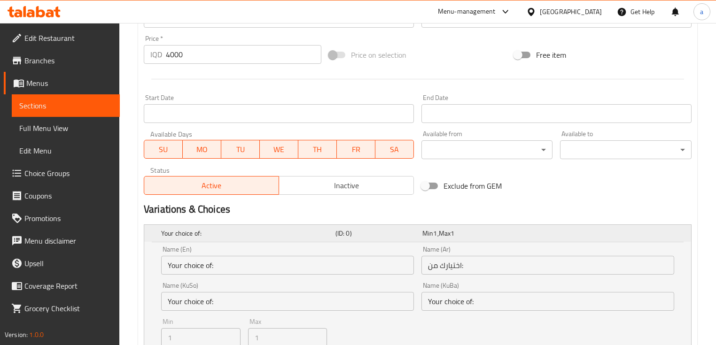
click at [448, 230] on span "Max" at bounding box center [445, 233] width 12 height 12
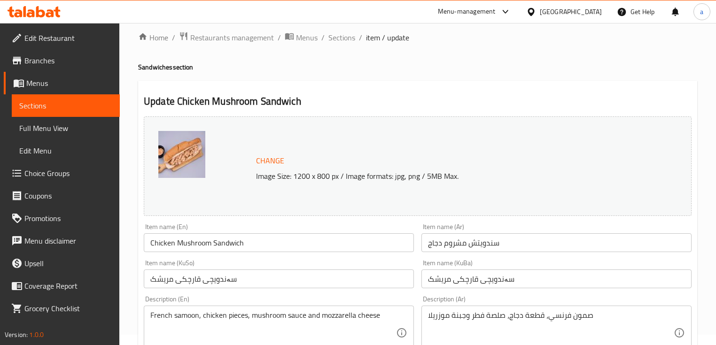
scroll to position [0, 0]
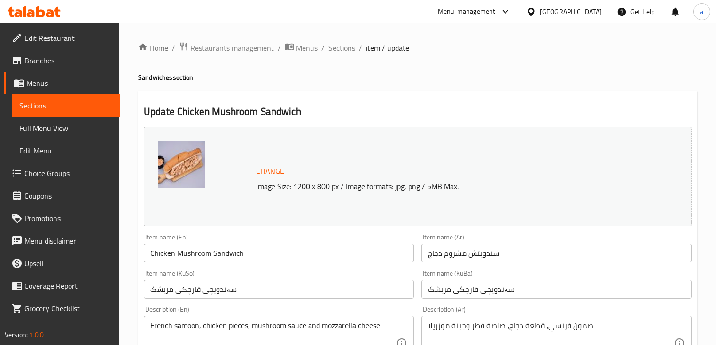
click at [57, 107] on span "Sections" at bounding box center [65, 105] width 93 height 11
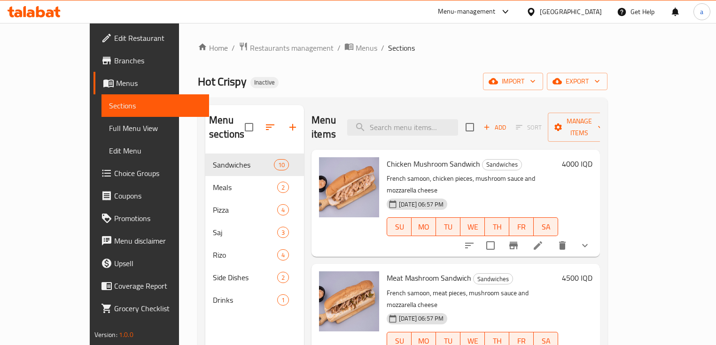
click at [109, 123] on span "Full Menu View" at bounding box center [155, 128] width 93 height 11
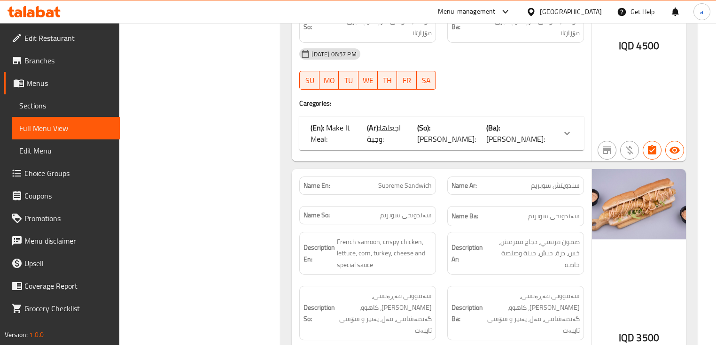
click at [541, 132] on span "[PERSON_NAME]:" at bounding box center [515, 139] width 59 height 14
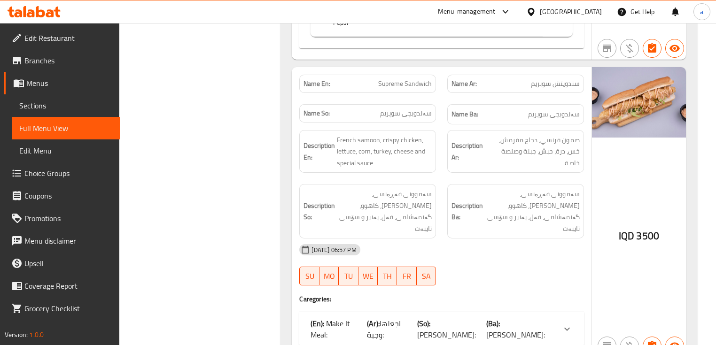
scroll to position [790, 0]
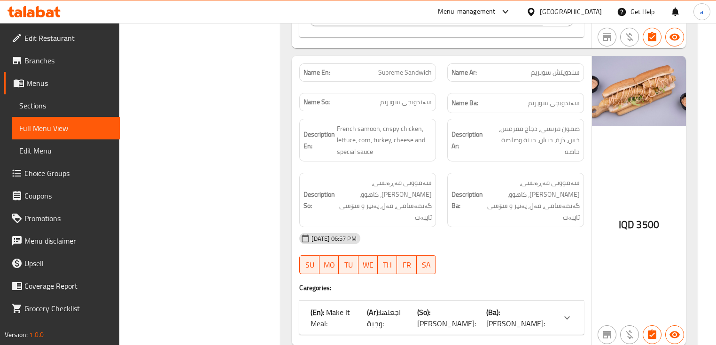
click at [513, 307] on div "(En): Make It Meal: (Ar): اجعلها وجبة: (So): بیکە ژەم: (Ba): بیکە ژەم:" at bounding box center [433, 318] width 245 height 23
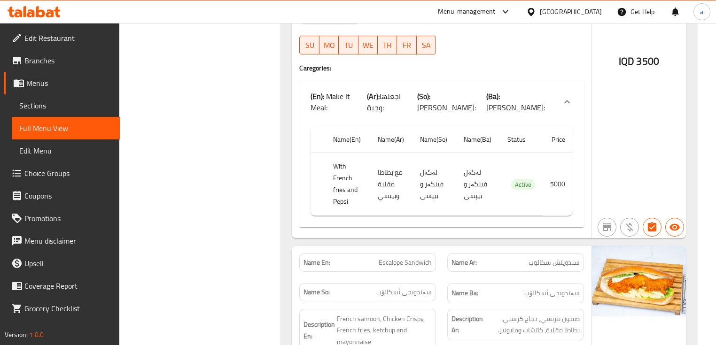
scroll to position [1128, 0]
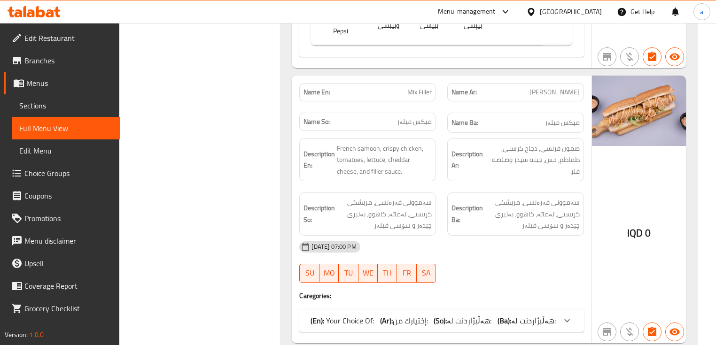
click at [552, 314] on span "هەڵبژاردنت لە:" at bounding box center [533, 321] width 45 height 14
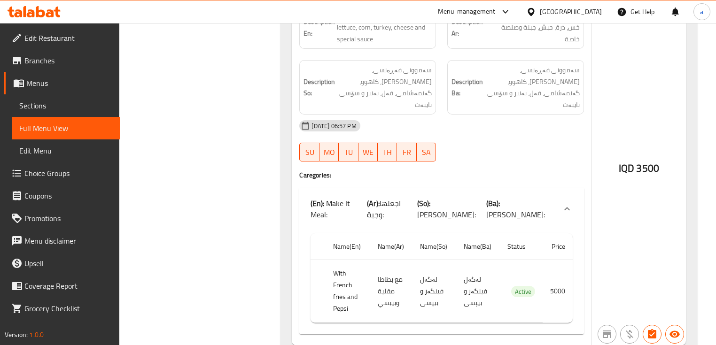
scroll to position [790, 0]
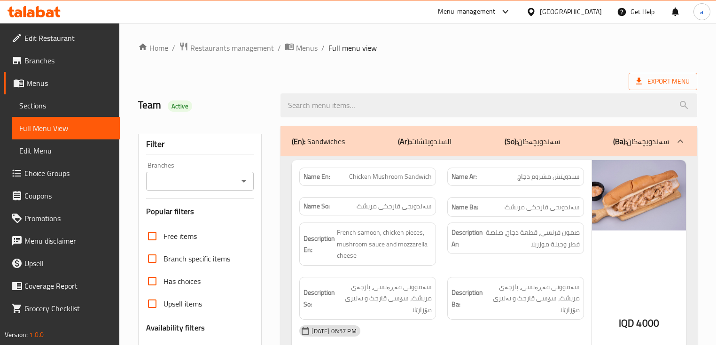
click at [85, 106] on span "Sections" at bounding box center [65, 105] width 93 height 11
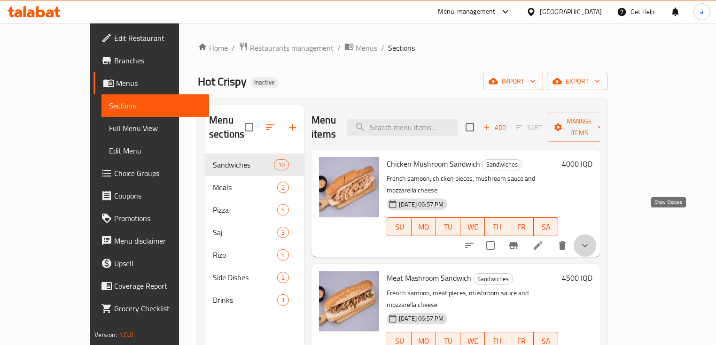
click at [591, 240] on icon "show more" at bounding box center [584, 245] width 11 height 11
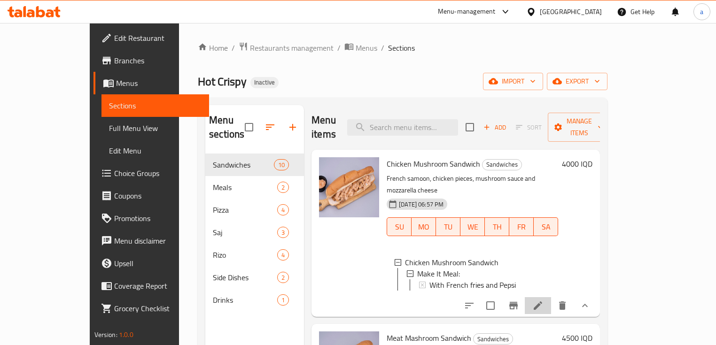
click at [544, 300] on icon at bounding box center [537, 305] width 11 height 11
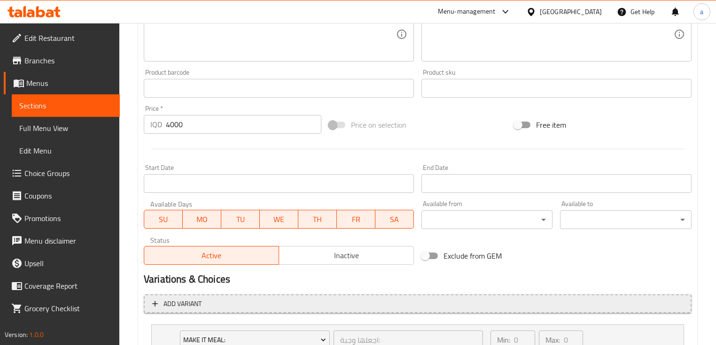
scroll to position [451, 0]
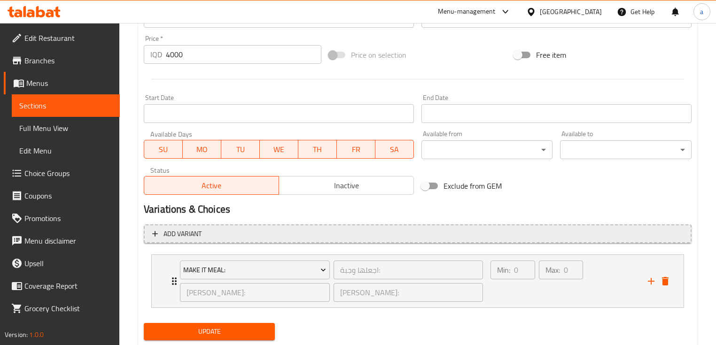
click at [435, 239] on span "Add variant" at bounding box center [417, 234] width 531 height 12
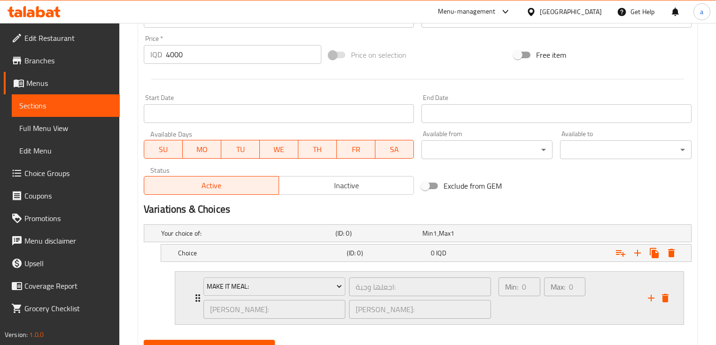
click at [506, 287] on p "Min:" at bounding box center [511, 286] width 13 height 11
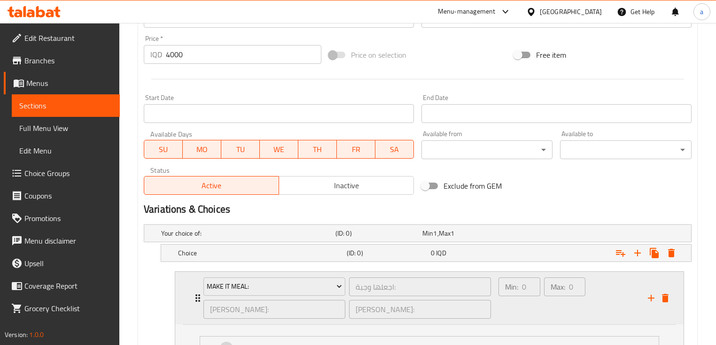
click at [514, 286] on p "Min:" at bounding box center [511, 286] width 13 height 11
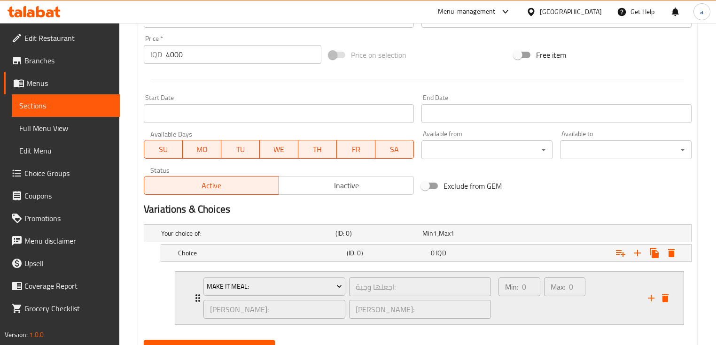
click at [517, 286] on p "Min:" at bounding box center [511, 286] width 13 height 11
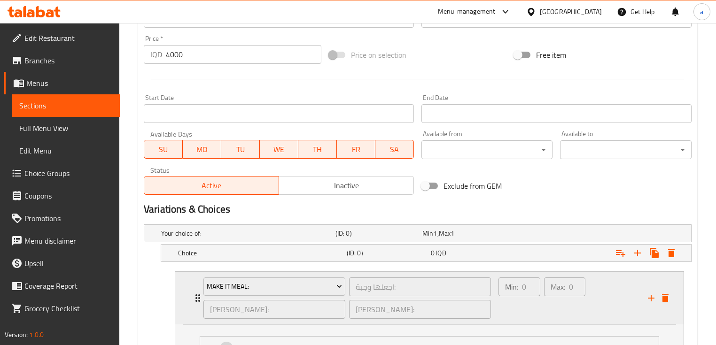
click at [521, 284] on div "Min: 0 ​" at bounding box center [520, 287] width 42 height 19
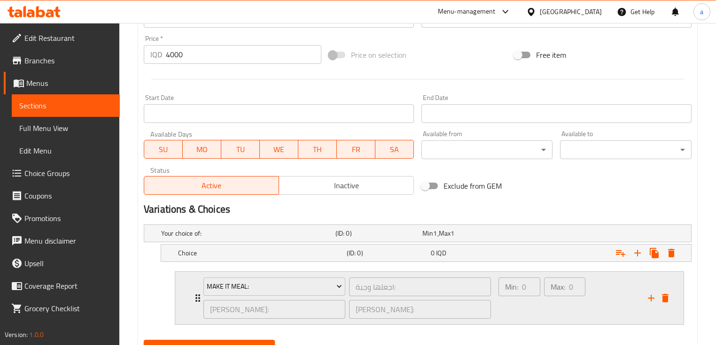
scroll to position [494, 0]
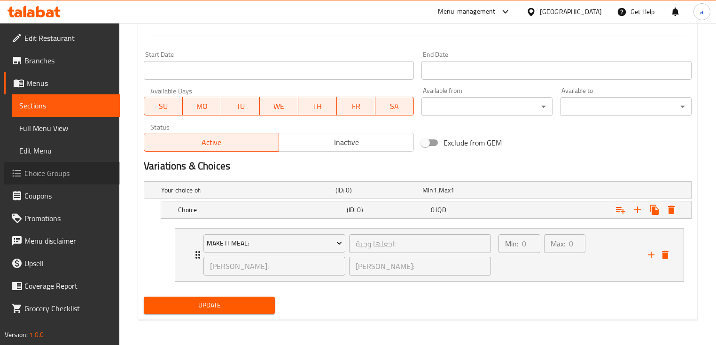
click at [65, 168] on span "Choice Groups" at bounding box center [68, 173] width 88 height 11
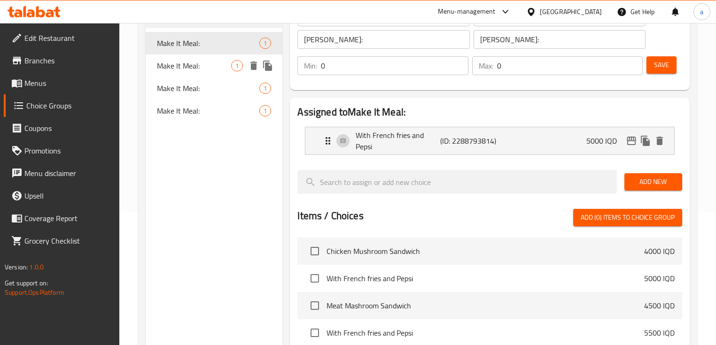
click at [209, 67] on span "Make It Meal:" at bounding box center [194, 65] width 74 height 11
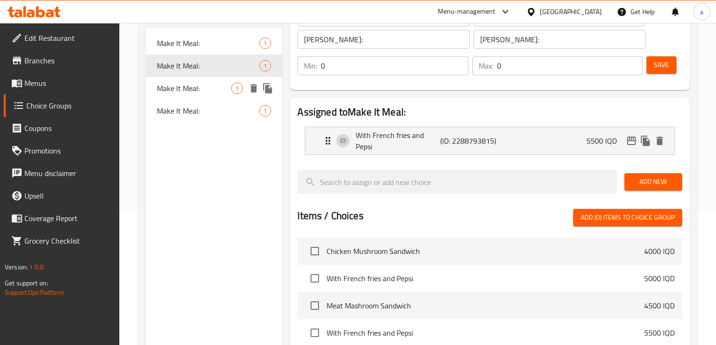
click at [209, 81] on div "Make It Meal: 1" at bounding box center [214, 88] width 137 height 23
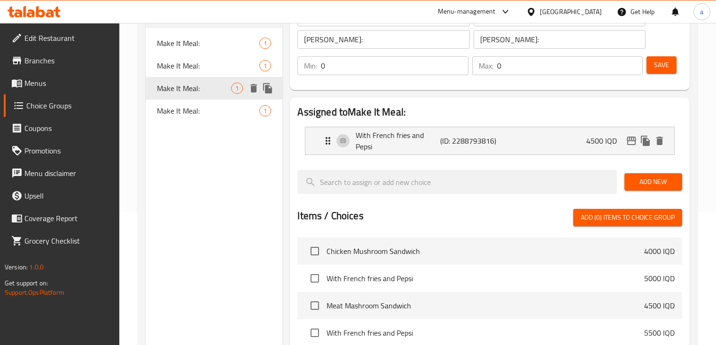
click at [209, 92] on span "Make It Meal:" at bounding box center [194, 88] width 74 height 11
click at [211, 104] on div "Make It Meal: 1" at bounding box center [214, 111] width 137 height 23
type input "بیکە بە ژەم:"
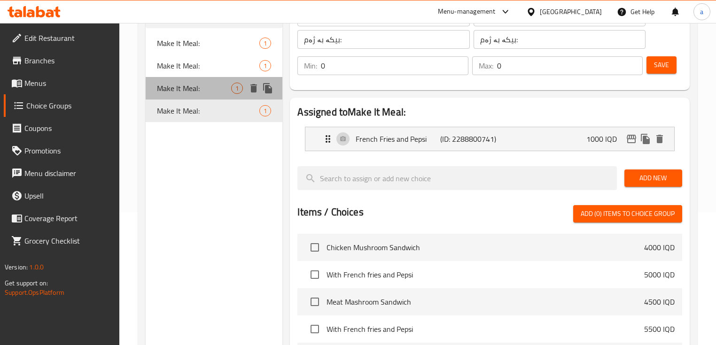
click at [209, 96] on div "Make It Meal: 1" at bounding box center [214, 88] width 137 height 23
type input "[PERSON_NAME]:"
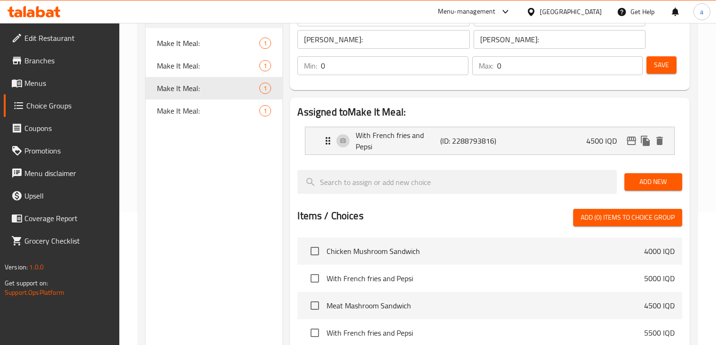
click at [73, 75] on link "Menus" at bounding box center [62, 83] width 116 height 23
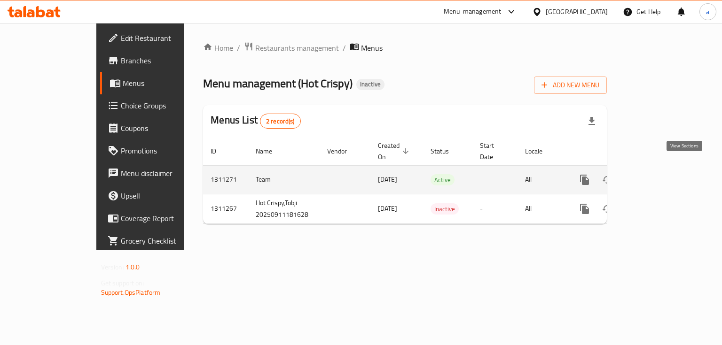
click at [664, 169] on link "enhanced table" at bounding box center [652, 180] width 23 height 23
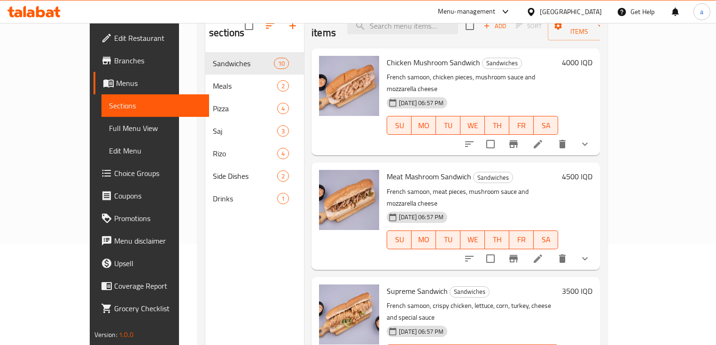
scroll to position [132, 0]
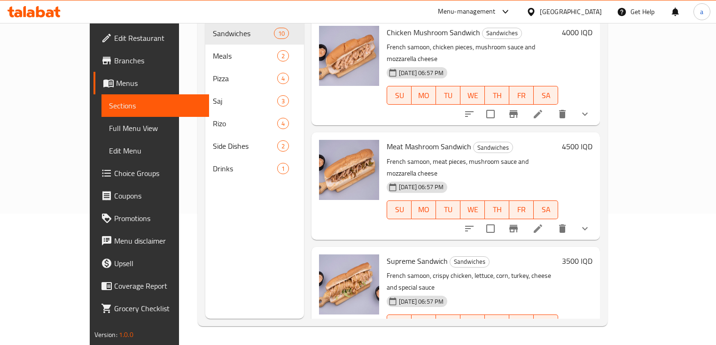
click at [102, 120] on link "Full Menu View" at bounding box center [156, 128] width 108 height 23
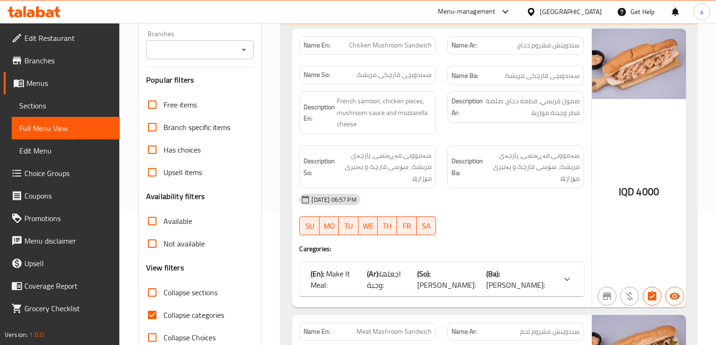
click at [155, 312] on input "Collapse categories" at bounding box center [152, 315] width 23 height 23
checkbox input "false"
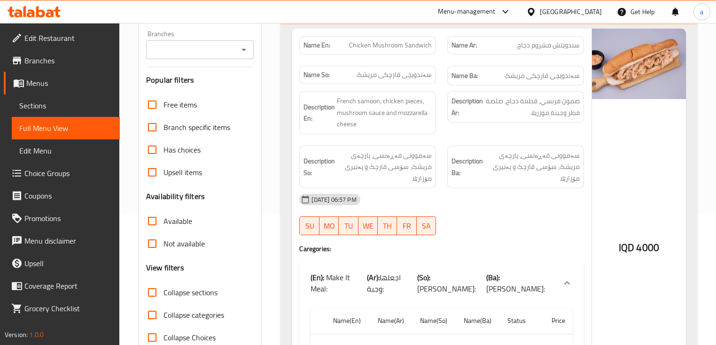
click at [165, 293] on span "Collapse sections" at bounding box center [191, 292] width 54 height 11
click at [164, 293] on input "Collapse sections" at bounding box center [152, 292] width 23 height 23
checkbox input "true"
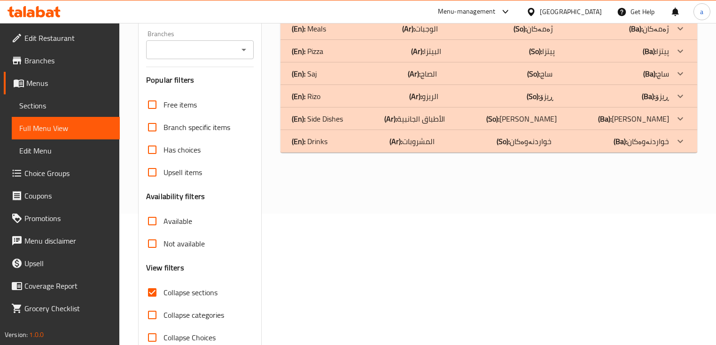
click at [236, 48] on div "Branches" at bounding box center [200, 49] width 108 height 19
click at [245, 51] on icon "Open" at bounding box center [243, 49] width 11 height 11
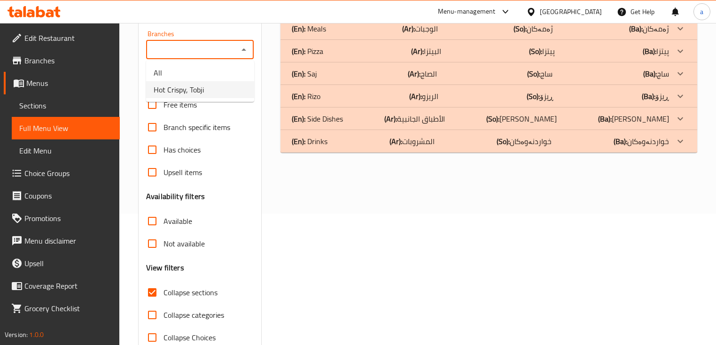
click at [239, 86] on li "Hot Crispy, Tobji" at bounding box center [200, 89] width 108 height 17
type input "Hot Crispy, Tobji"
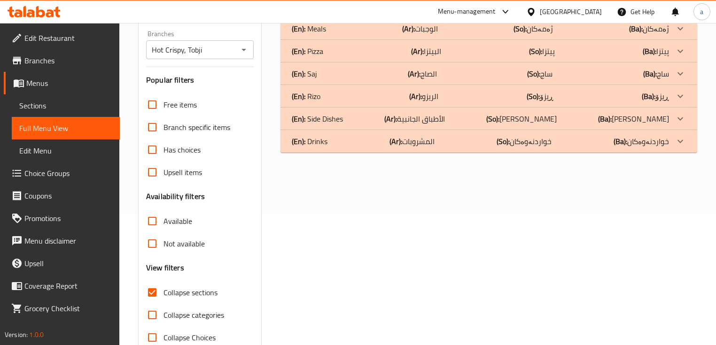
drag, startPoint x: 643, startPoint y: 118, endPoint x: 646, endPoint y: 122, distance: 5.0
click at [643, 118] on p "(Ba): ژەمە لاوەکییەکان" at bounding box center [633, 118] width 71 height 11
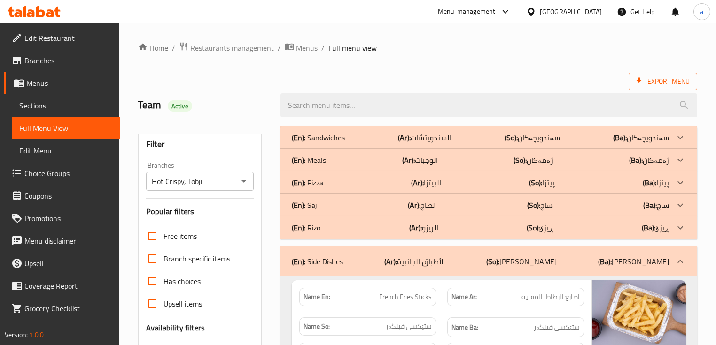
click at [661, 143] on p "(Ba): سەندویچەکان" at bounding box center [641, 137] width 56 height 11
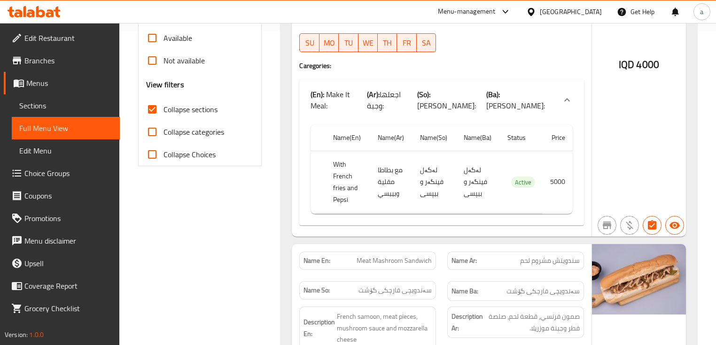
scroll to position [338, 0]
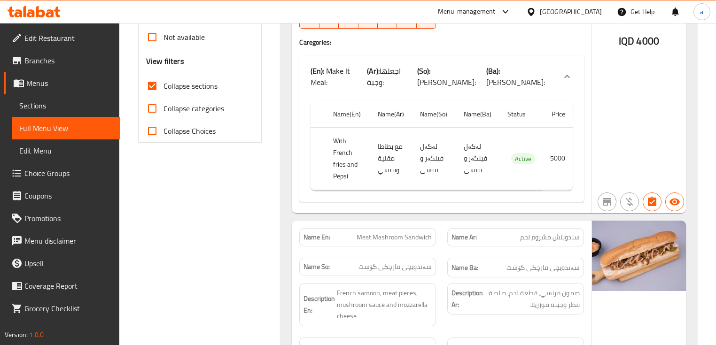
click at [555, 82] on div "(En): Make It Meal: (Ar): اجعلها وجبة: (So): بیکە ژەم: (Ba): بیکە ژەم:" at bounding box center [441, 76] width 284 height 41
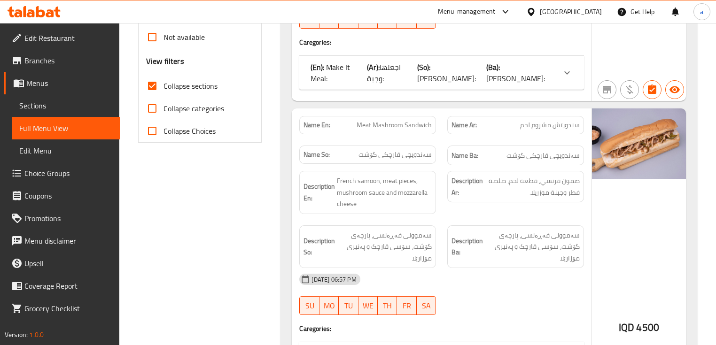
click at [563, 74] on div at bounding box center [567, 73] width 23 height 23
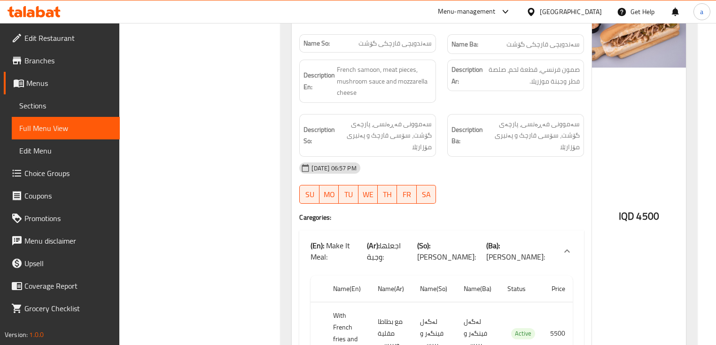
scroll to position [564, 0]
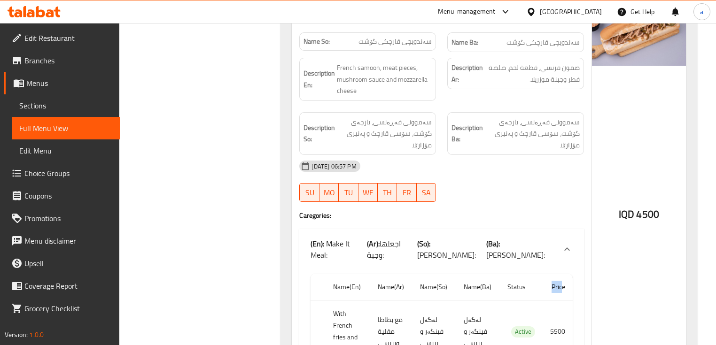
drag, startPoint x: 554, startPoint y: 251, endPoint x: 563, endPoint y: 251, distance: 9.4
click at [563, 274] on th "Price" at bounding box center [558, 287] width 30 height 27
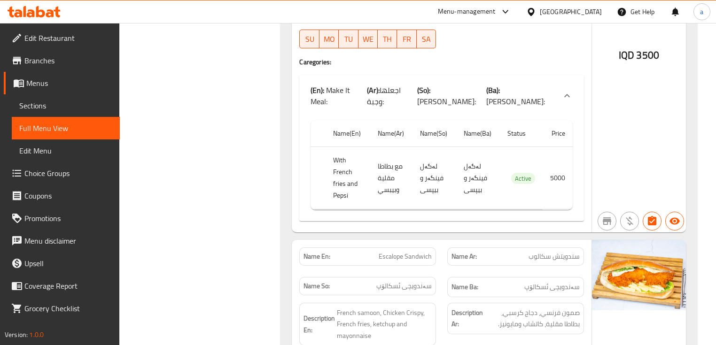
scroll to position [1241, 0]
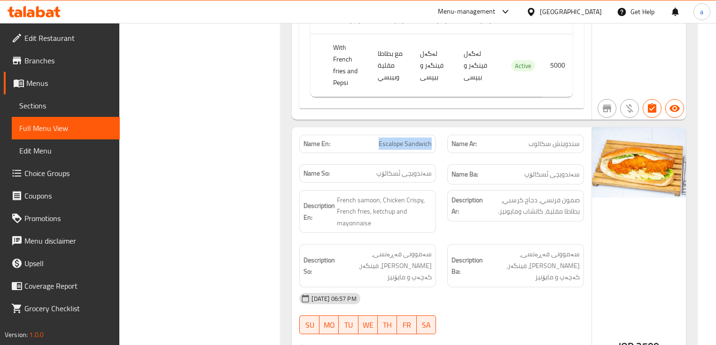
drag, startPoint x: 376, startPoint y: 84, endPoint x: 434, endPoint y: 90, distance: 58.6
click at [434, 135] on div "Name En: Escalope Sandwich" at bounding box center [367, 144] width 137 height 18
copy span "Escalope Sandwich"
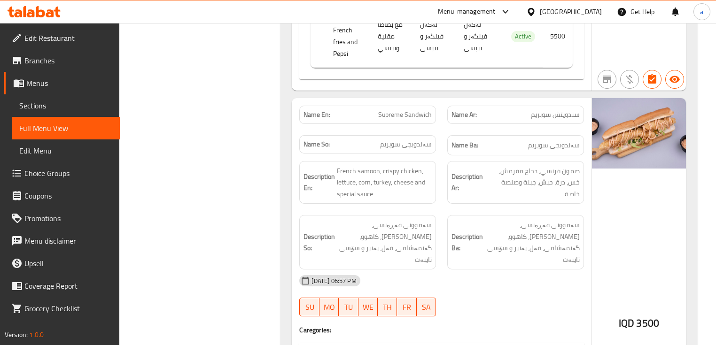
scroll to position [677, 0]
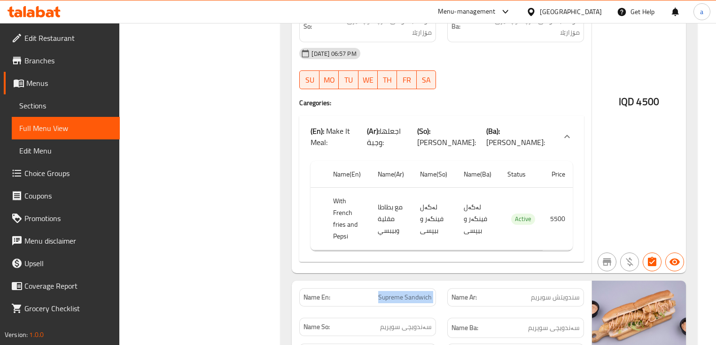
drag, startPoint x: 377, startPoint y: 263, endPoint x: 444, endPoint y: 269, distance: 67.0
click at [444, 283] on div "Name En: Supreme Sandwich Name Ar: سندويتش سوبريم Name So: سەندویچی سوپریم Name…" at bounding box center [442, 313] width 296 height 61
copy span "Supreme Sandwich"
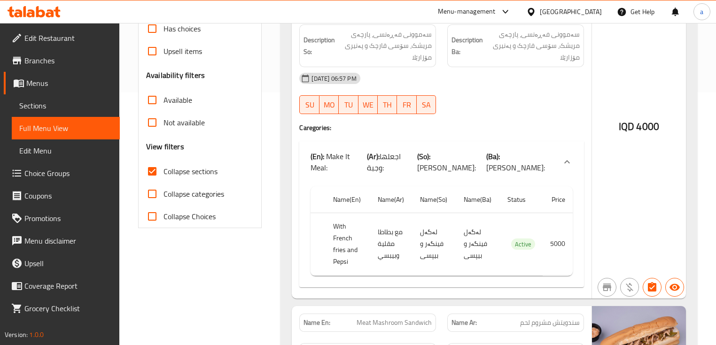
scroll to position [338, 0]
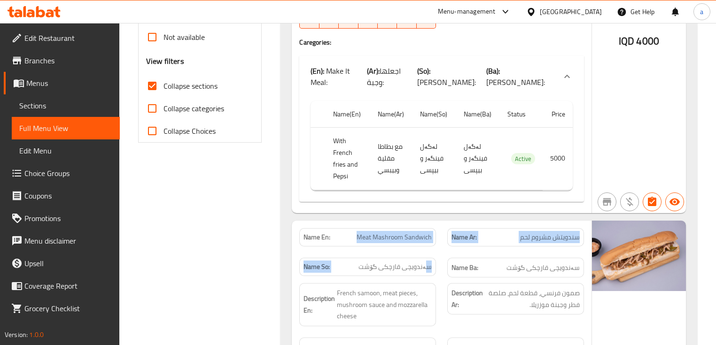
drag, startPoint x: 374, startPoint y: 233, endPoint x: 426, endPoint y: 242, distance: 53.5
click at [426, 242] on div "Name En: Meat Mashroom Sandwich Name Ar: سندويتش مشروم لحم Name So: سەندویچی قا…" at bounding box center [442, 253] width 296 height 61
click at [425, 233] on span "Meat Mashroom Sandwich" at bounding box center [394, 238] width 75 height 10
drag, startPoint x: 357, startPoint y: 222, endPoint x: 434, endPoint y: 232, distance: 77.6
click at [434, 232] on div "Name En: Meat Mashroom Sandwich" at bounding box center [367, 237] width 137 height 18
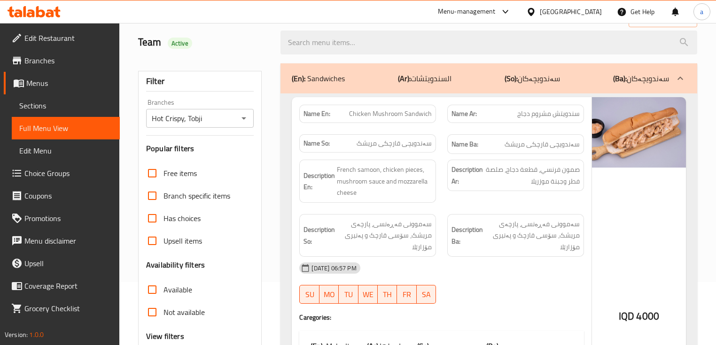
scroll to position [0, 0]
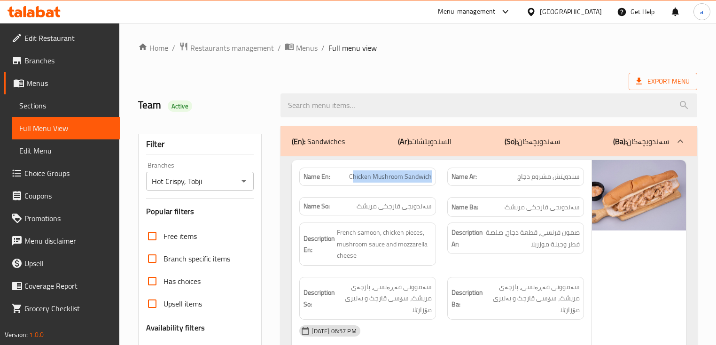
drag, startPoint x: 353, startPoint y: 175, endPoint x: 432, endPoint y: 188, distance: 79.5
click at [432, 188] on div "Name En: Chicken Mushroom Sandwich" at bounding box center [368, 177] width 148 height 30
drag, startPoint x: 350, startPoint y: 173, endPoint x: 442, endPoint y: 176, distance: 91.7
click at [442, 176] on div "Name En: Chicken Mushroom Sandwich Name Ar: سندويتش مشروم دجاج Name So: سەندویچ…" at bounding box center [442, 192] width 296 height 61
copy span "Chicken Mushroom Sandwich"
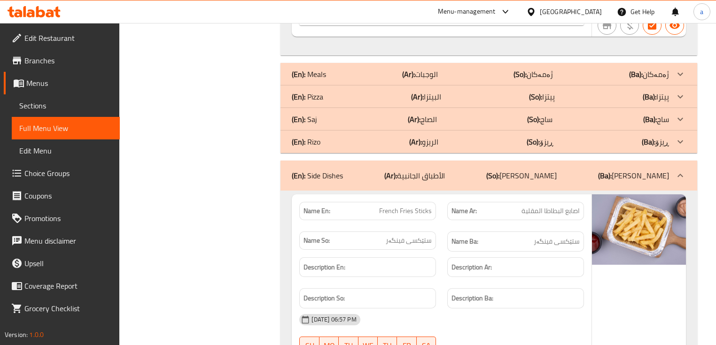
scroll to position [4102, 0]
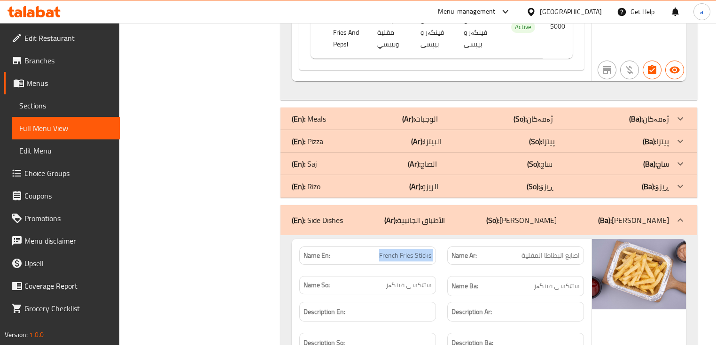
drag, startPoint x: 415, startPoint y: 169, endPoint x: 444, endPoint y: 172, distance: 28.9
click at [444, 241] on div "Name En: French Fries Sticks Name Ar: اصابع البطاطا المقلية Name So: ستێکسی فین…" at bounding box center [442, 271] width 296 height 61
copy span "French Fries Sticks"
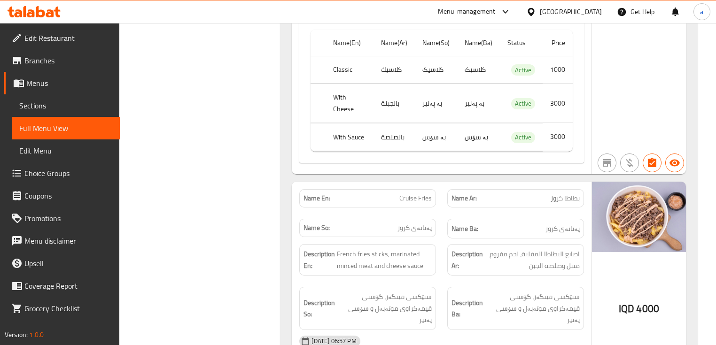
scroll to position [4542, 0]
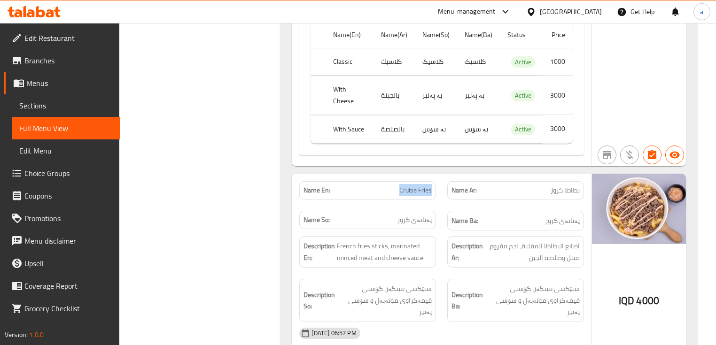
drag, startPoint x: 392, startPoint y: 92, endPoint x: 439, endPoint y: 109, distance: 49.5
click at [439, 176] on div "Name En: Cruise Fries" at bounding box center [368, 191] width 148 height 30
copy span "Cruise Fries"
click at [28, 176] on span "Choice Groups" at bounding box center [68, 173] width 88 height 11
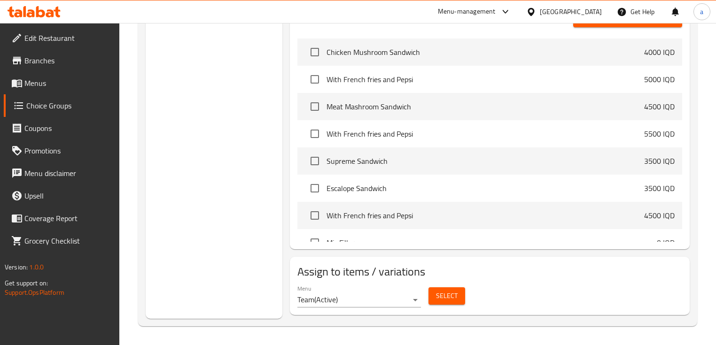
scroll to position [133, 0]
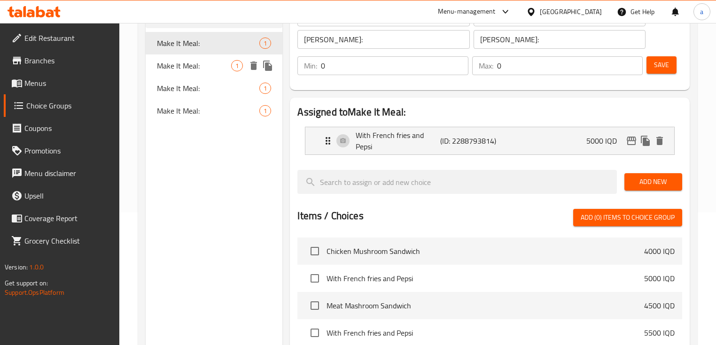
click at [214, 66] on span "Make It Meal:" at bounding box center [194, 65] width 74 height 11
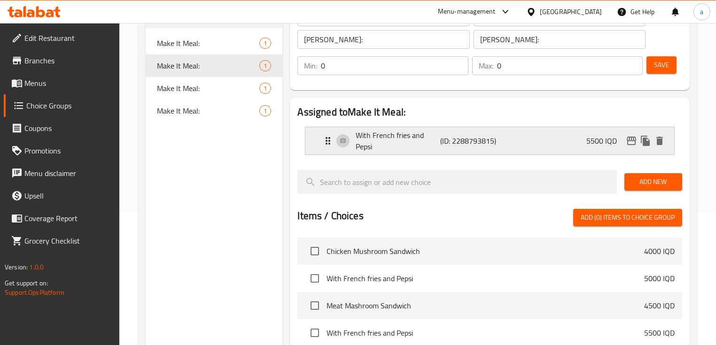
click at [406, 132] on p "With French fries and Pepsi" at bounding box center [398, 141] width 85 height 23
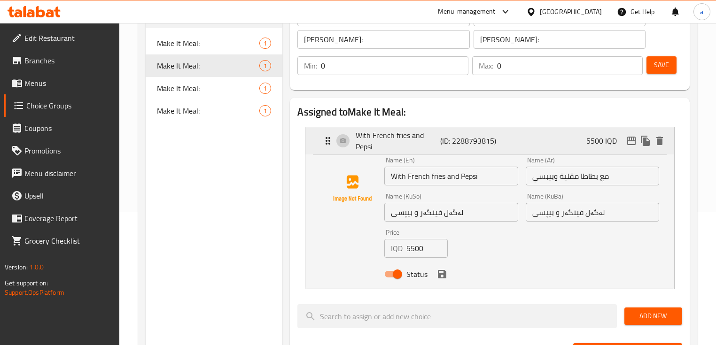
click at [384, 138] on p "With French fries and Pepsi" at bounding box center [398, 141] width 85 height 23
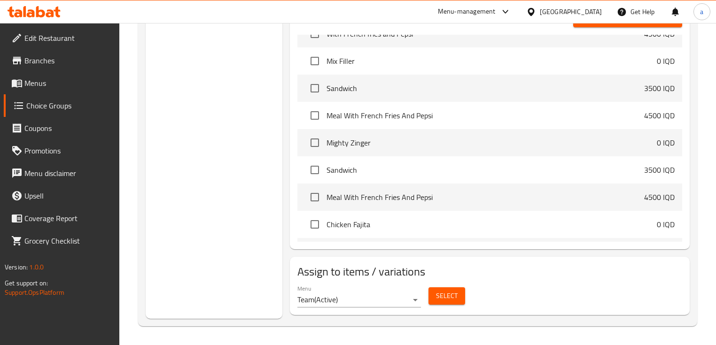
scroll to position [226, 0]
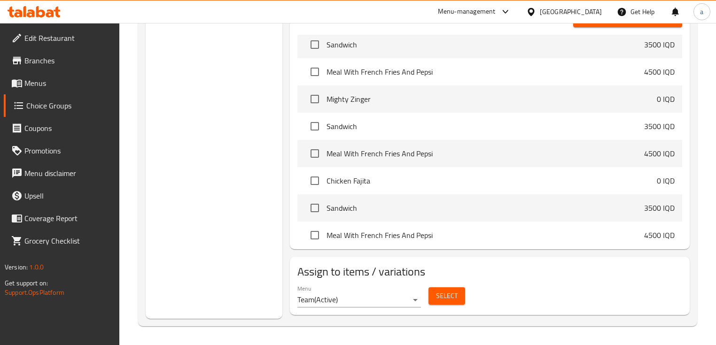
click at [441, 297] on span "Select" at bounding box center [447, 296] width 22 height 12
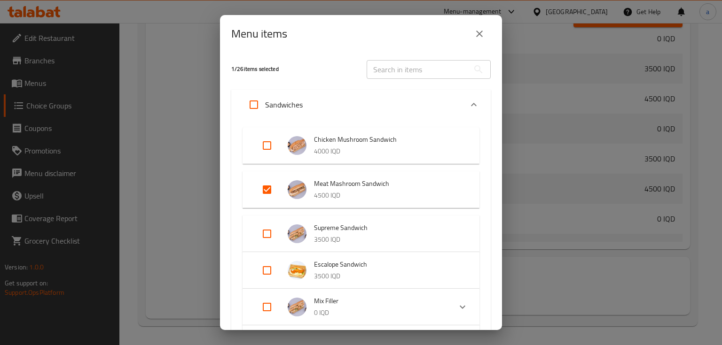
click at [482, 39] on button "close" at bounding box center [479, 34] width 23 height 23
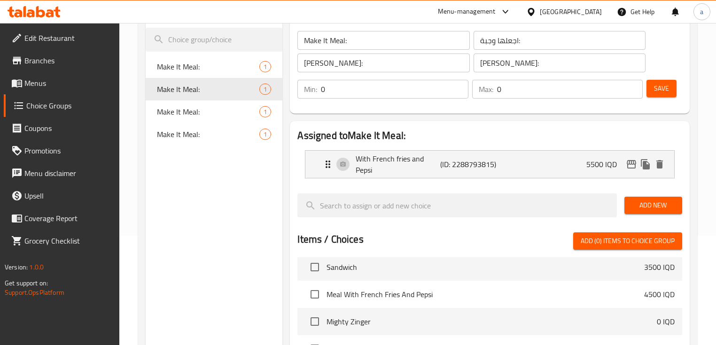
scroll to position [107, 0]
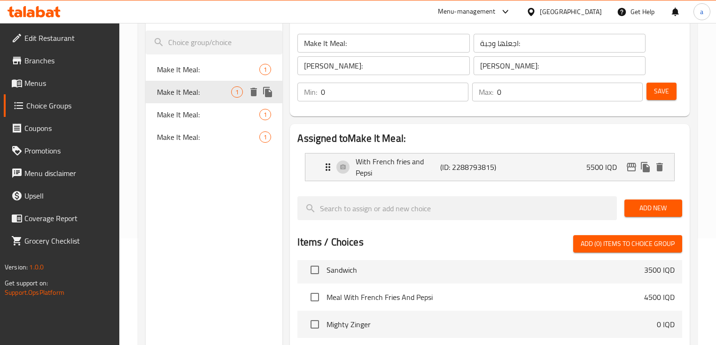
click at [200, 60] on div "Make It Meal: 1" at bounding box center [214, 69] width 137 height 23
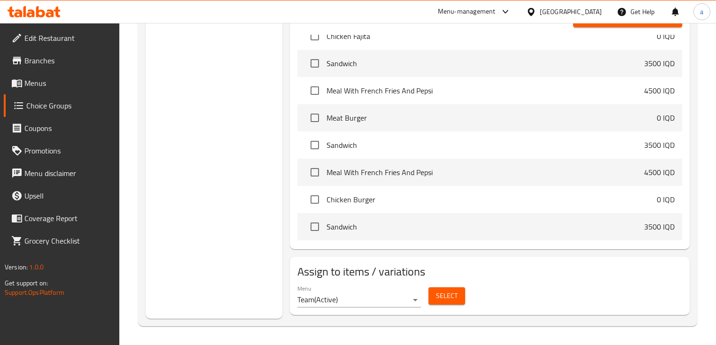
scroll to position [451, 0]
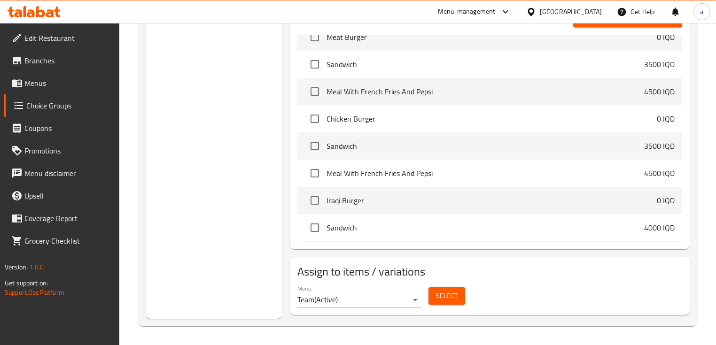
click at [434, 294] on button "Select" at bounding box center [447, 296] width 37 height 17
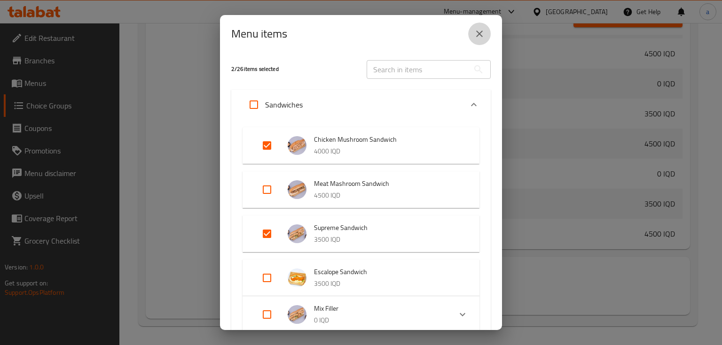
click at [480, 39] on button "close" at bounding box center [479, 34] width 23 height 23
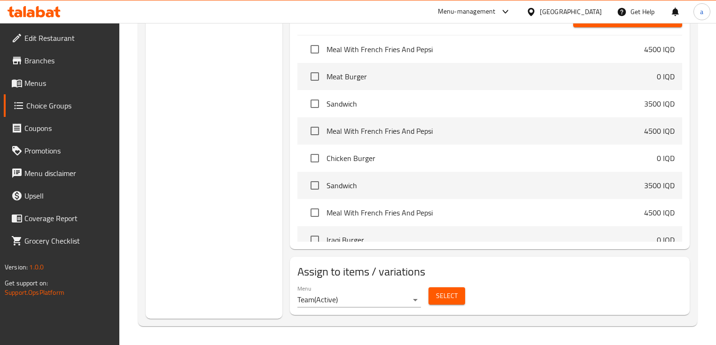
scroll to position [107, 0]
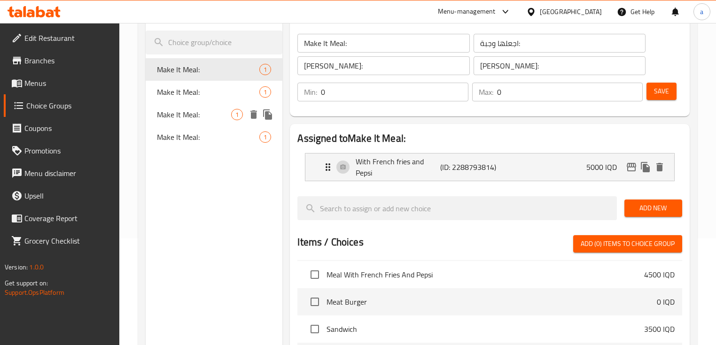
click at [211, 116] on span "Make It Meal:" at bounding box center [194, 114] width 74 height 11
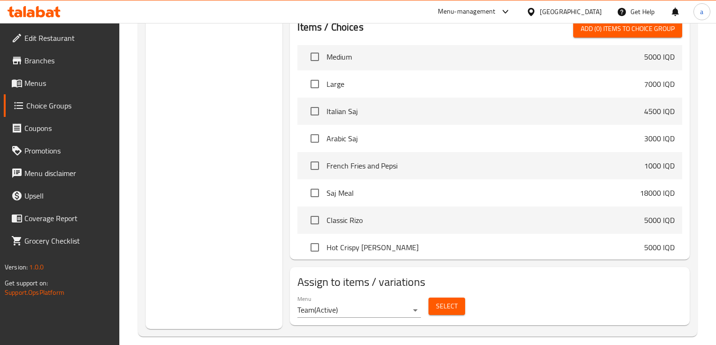
scroll to position [332, 0]
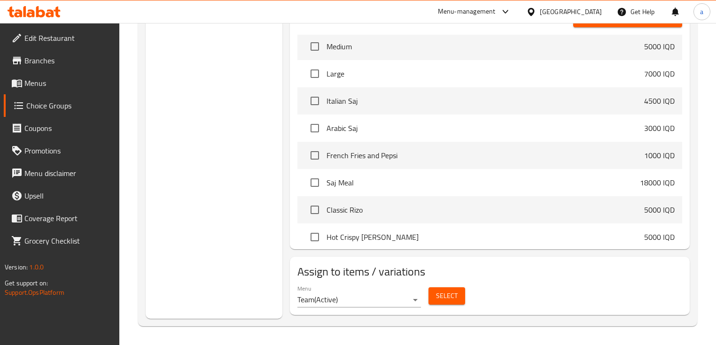
click at [462, 310] on div "Menu Team ( Active ) Select" at bounding box center [490, 296] width 392 height 30
click at [461, 304] on button "Select" at bounding box center [447, 296] width 37 height 17
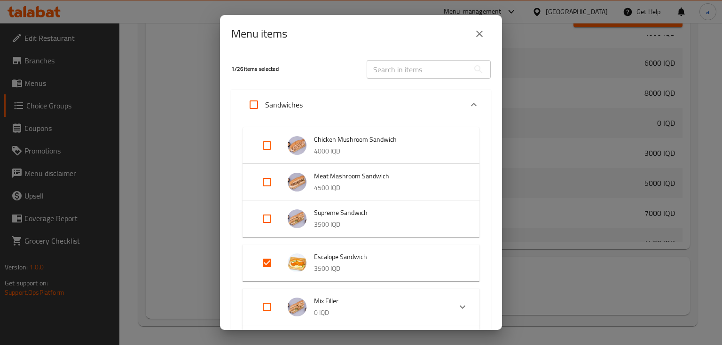
click at [475, 32] on icon "close" at bounding box center [479, 33] width 11 height 11
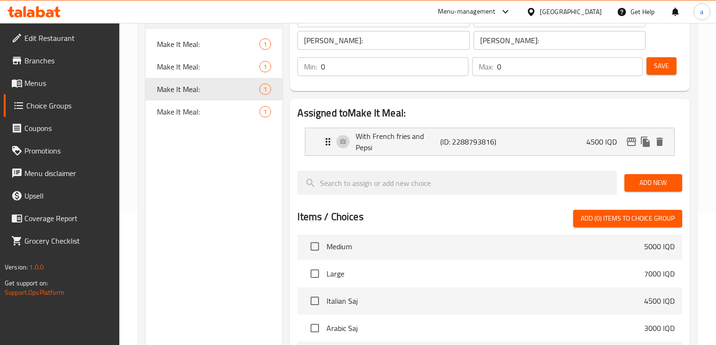
scroll to position [107, 0]
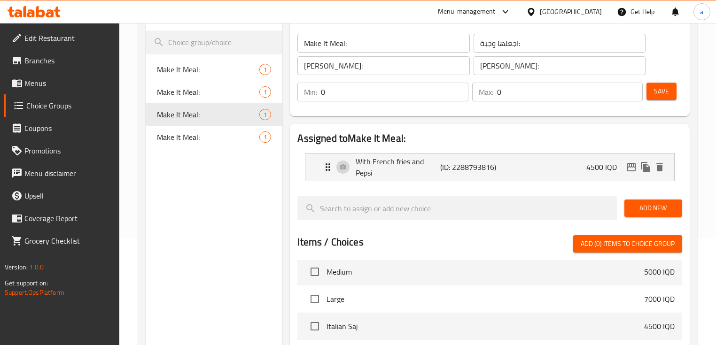
click at [67, 81] on span "Menus" at bounding box center [68, 83] width 88 height 11
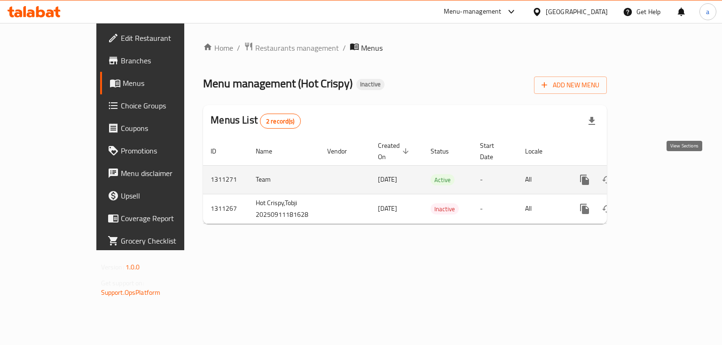
click at [658, 174] on icon "enhanced table" at bounding box center [652, 179] width 11 height 11
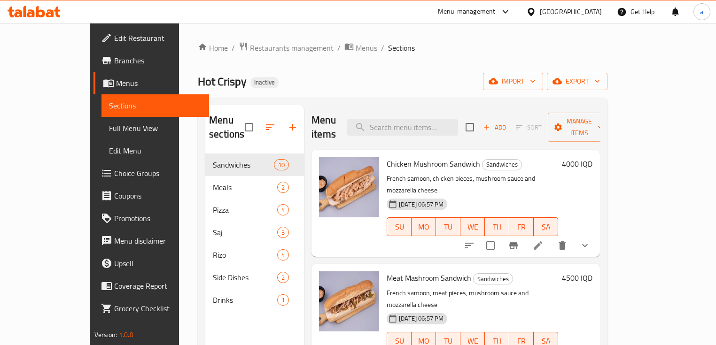
click at [109, 130] on span "Full Menu View" at bounding box center [155, 128] width 93 height 11
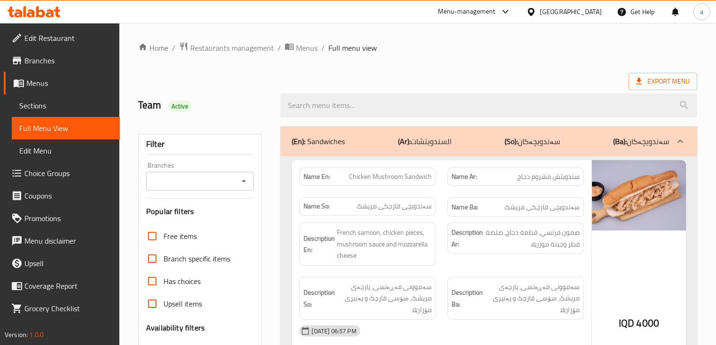
click at [235, 182] on input "Branches" at bounding box center [192, 181] width 86 height 13
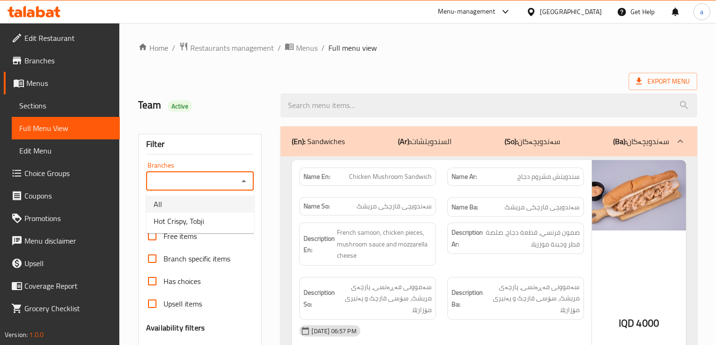
click at [233, 214] on li "Hot Crispy, Tobji" at bounding box center [200, 221] width 108 height 17
type input "Hot Crispy, Tobji"
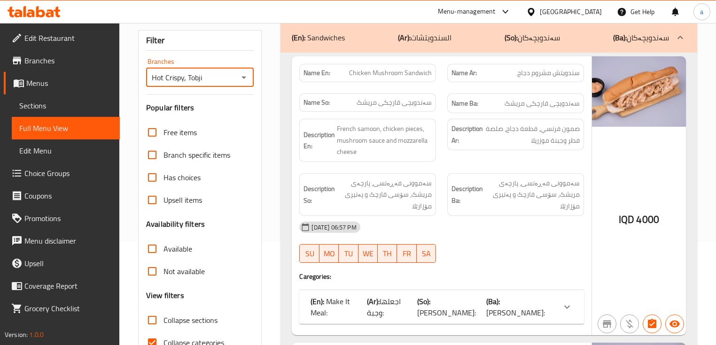
scroll to position [113, 0]
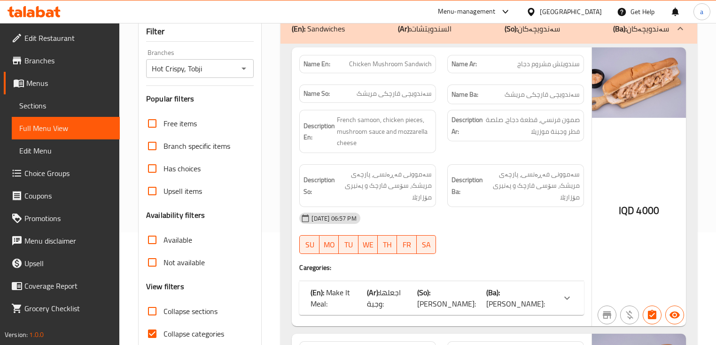
click at [210, 313] on span "Collapse sections" at bounding box center [191, 311] width 54 height 11
click at [164, 313] on input "Collapse sections" at bounding box center [152, 311] width 23 height 23
checkbox input "true"
click at [207, 335] on span "Collapse categories" at bounding box center [194, 333] width 61 height 11
click at [164, 335] on input "Collapse categories" at bounding box center [152, 334] width 23 height 23
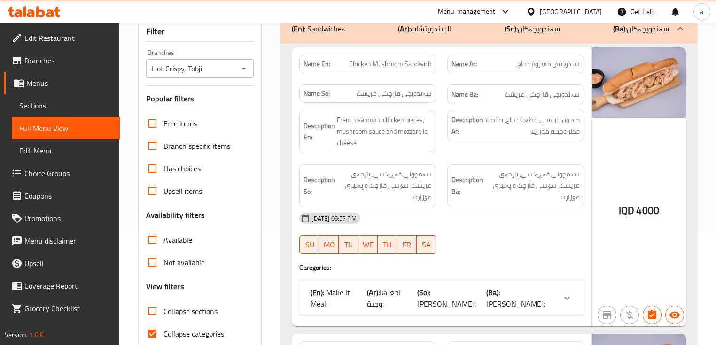
checkbox input "false"
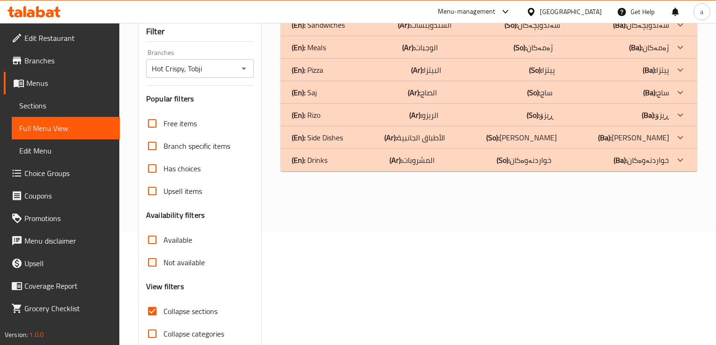
click at [667, 136] on p "(Ba): ژەمە لاوەکییەکان" at bounding box center [633, 137] width 71 height 11
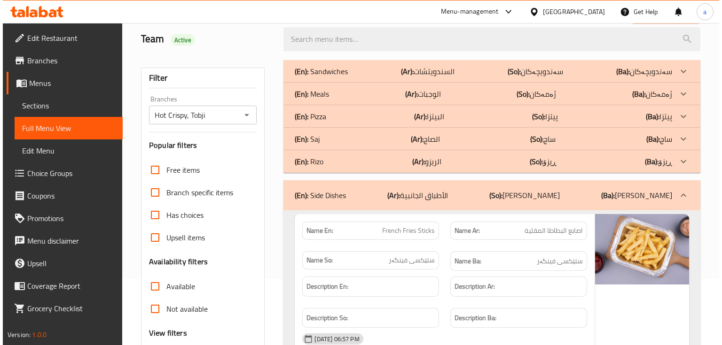
scroll to position [0, 0]
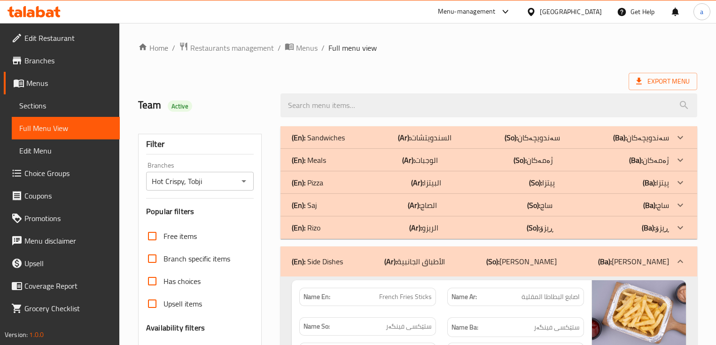
click at [662, 136] on p "(Ba): سەندویچەکان" at bounding box center [641, 137] width 56 height 11
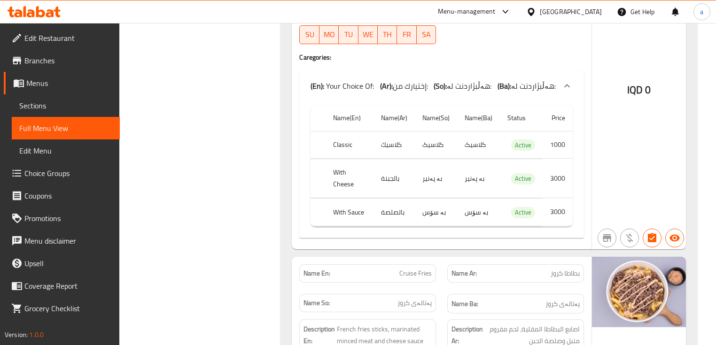
scroll to position [4417, 0]
